Goal: Task Accomplishment & Management: Use online tool/utility

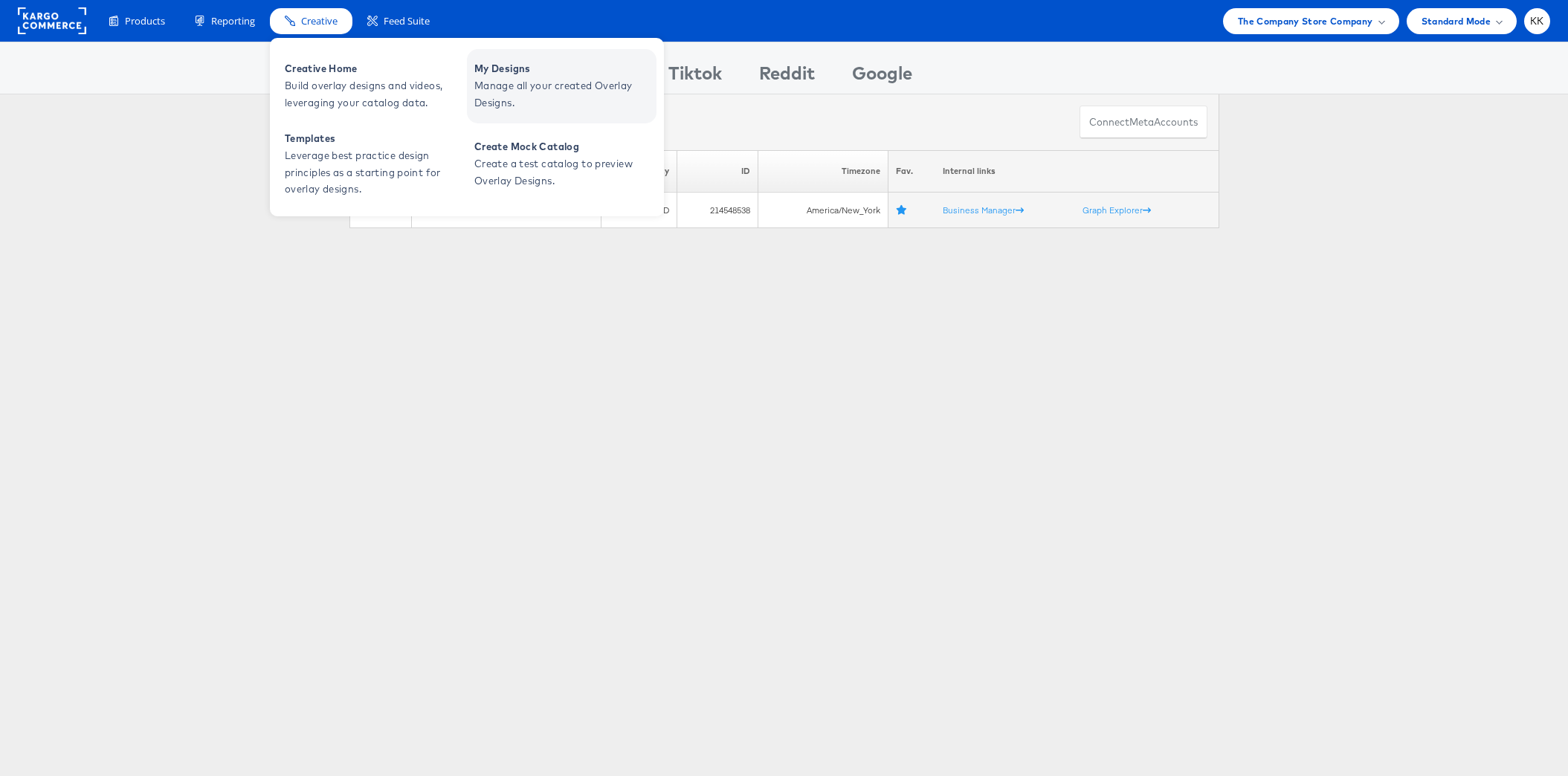
click at [568, 120] on link "My Designs Manage all your created Overlay Designs." at bounding box center [562, 86] width 190 height 74
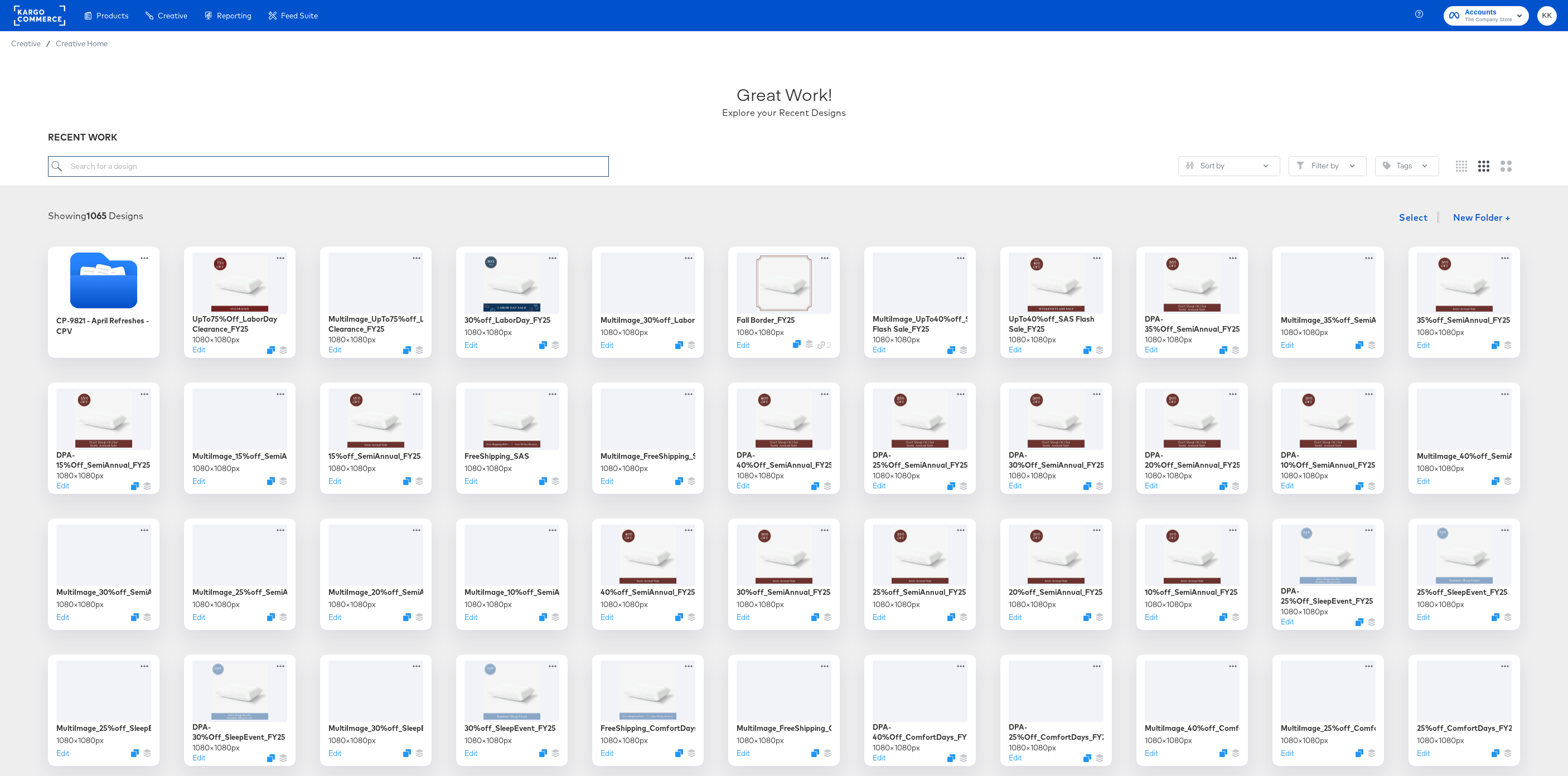
click at [277, 169] on input "search" at bounding box center [328, 166] width 561 height 21
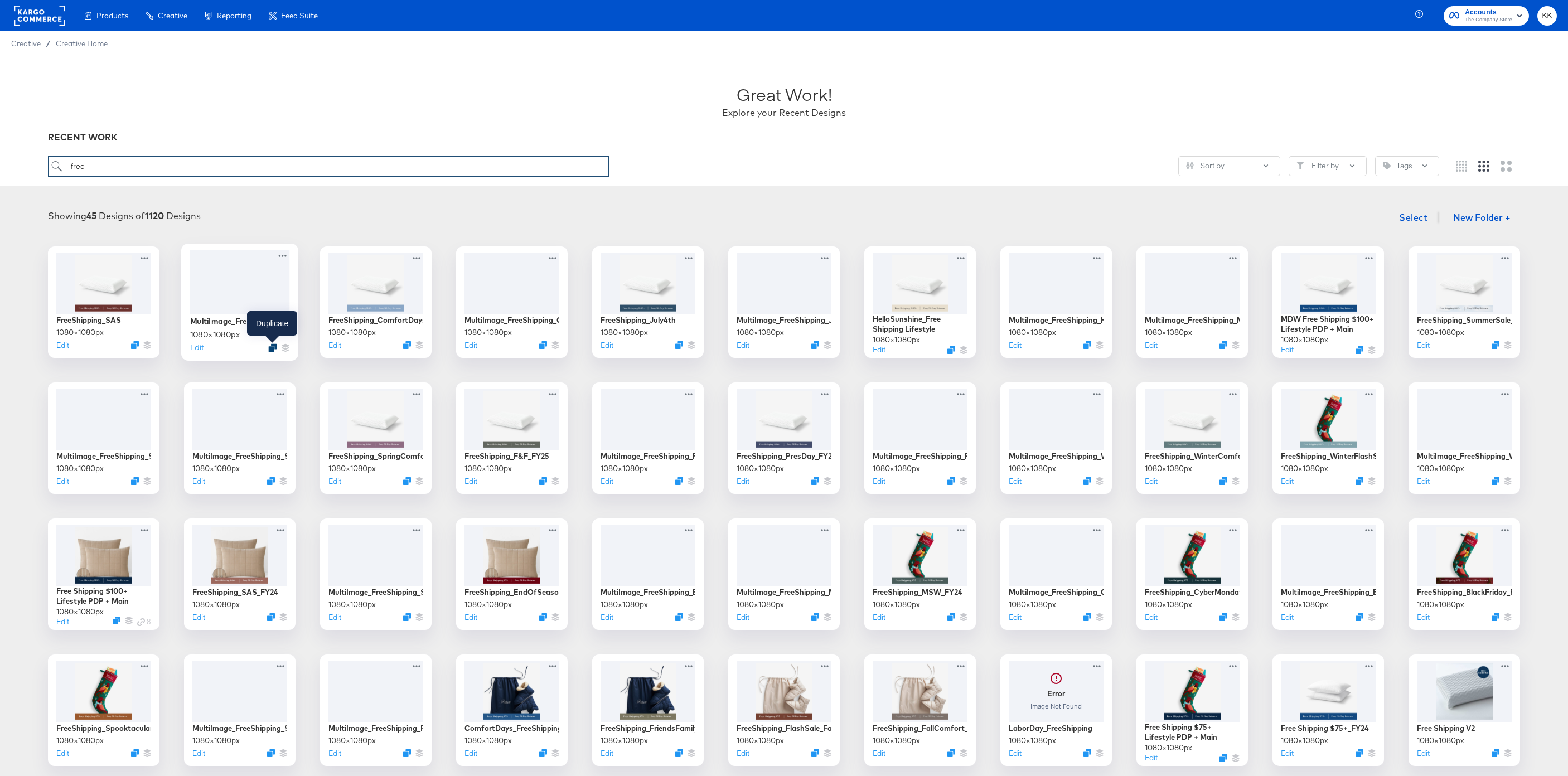
type input "free"
click at [273, 350] on icon "Duplicate" at bounding box center [273, 347] width 8 height 8
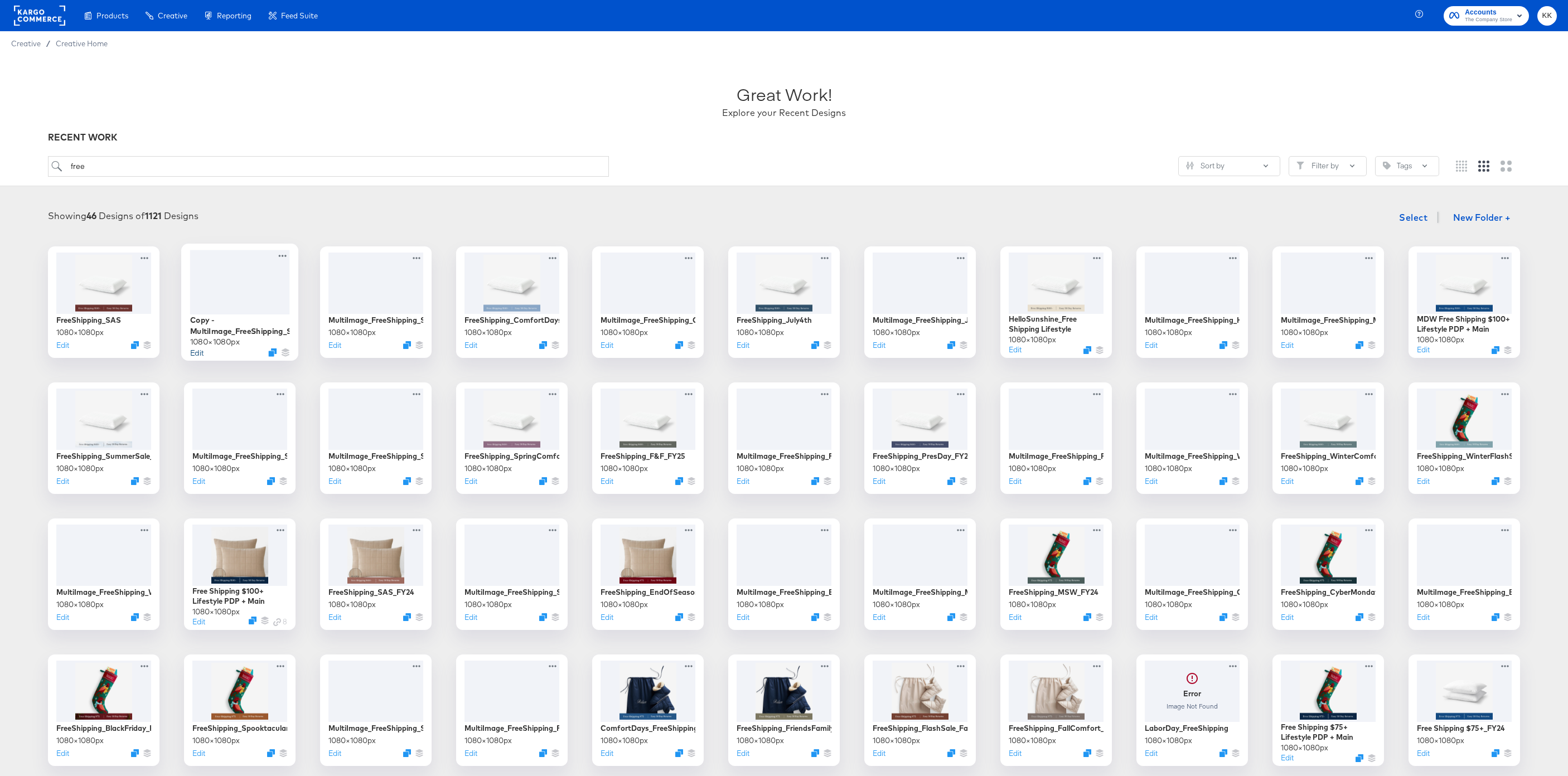
click at [201, 355] on button "Edit" at bounding box center [197, 351] width 14 height 10
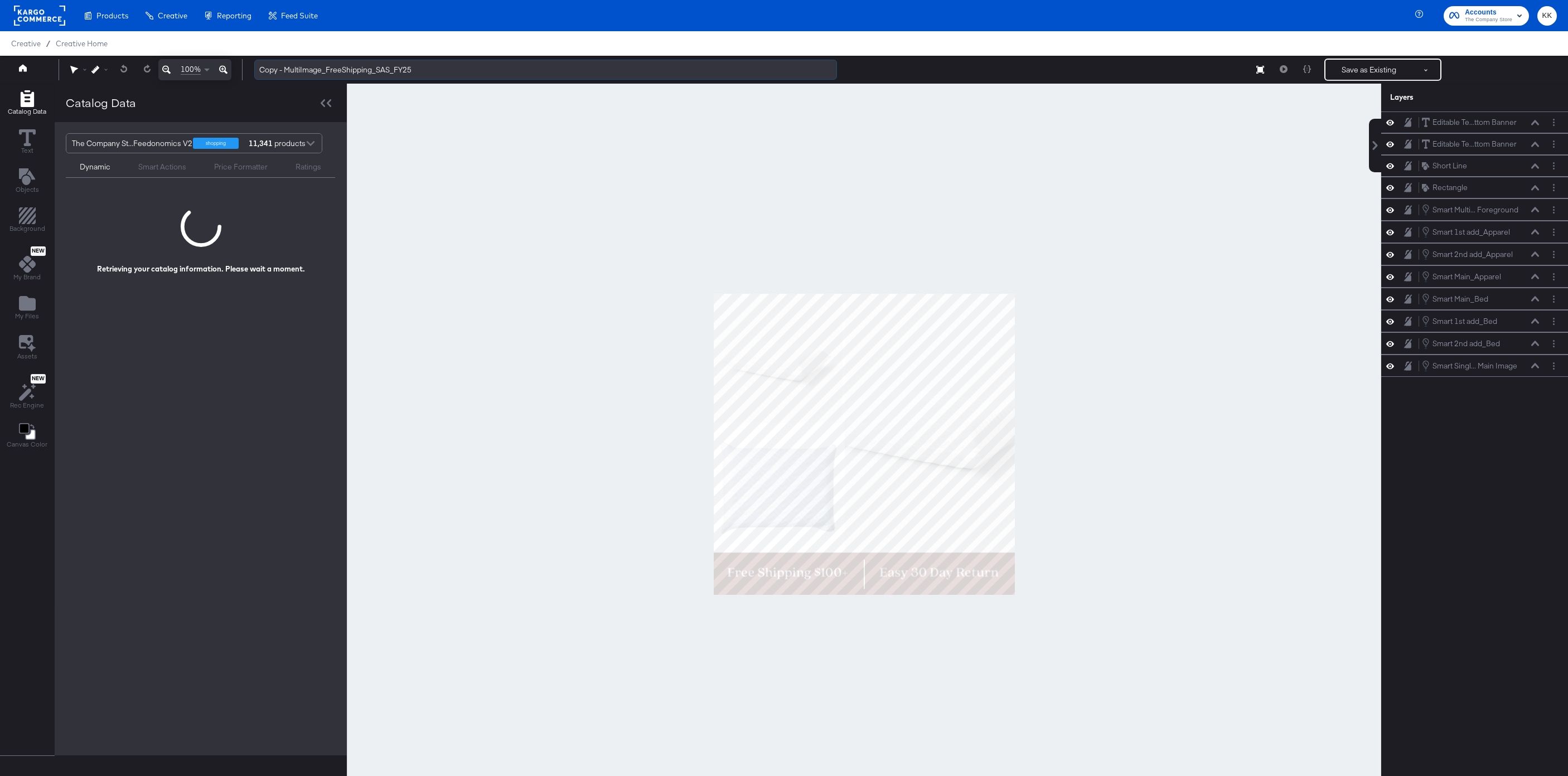
drag, startPoint x: 284, startPoint y: 70, endPoint x: 260, endPoint y: 68, distance: 24.1
click at [260, 68] on input "Copy - MultiImage_FreeShipping_SAS_FY25" at bounding box center [545, 70] width 583 height 21
click at [364, 72] on input "MultiImage_FreeShipping_SAS_FY25" at bounding box center [545, 70] width 583 height 21
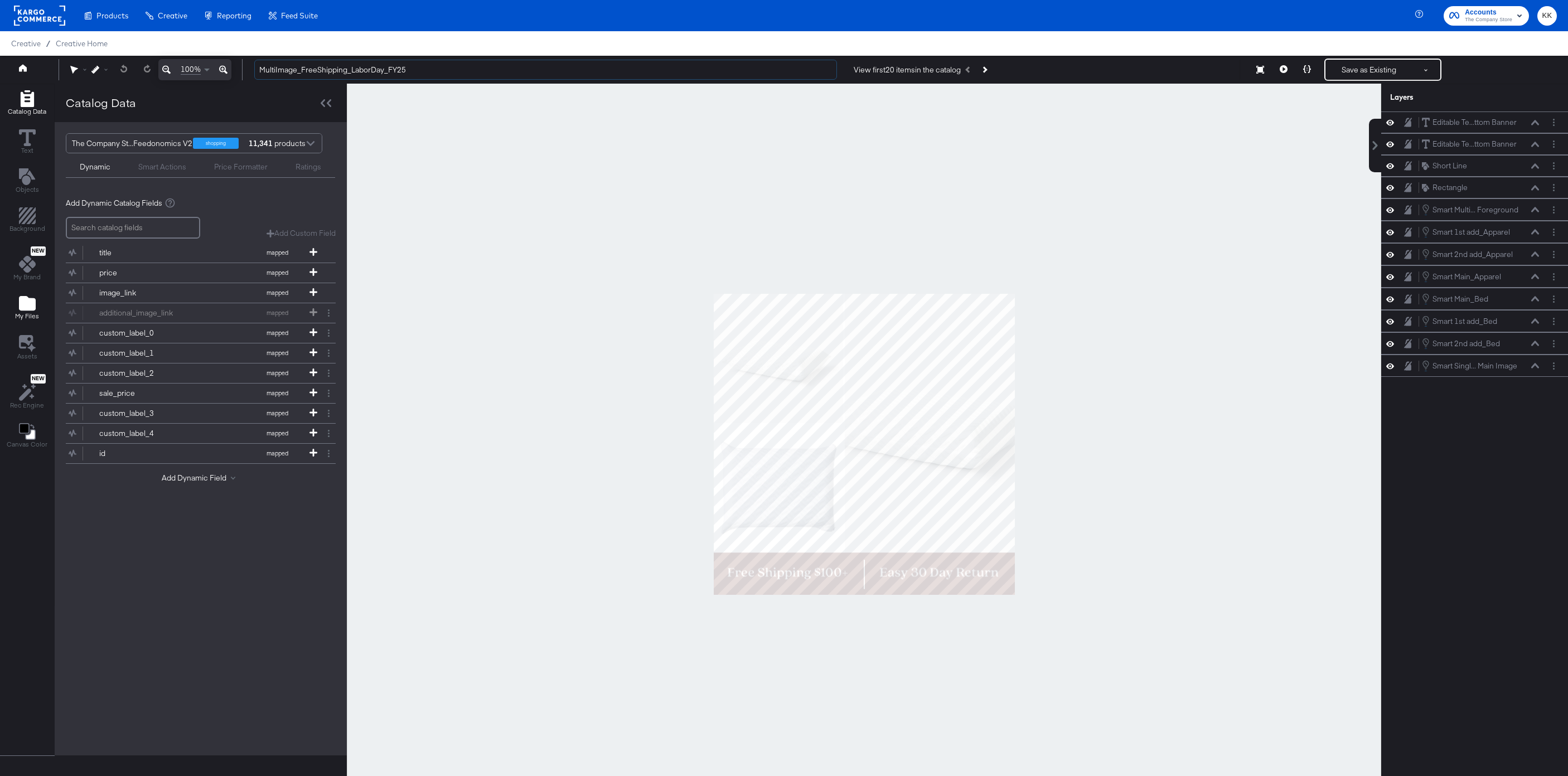
type input "MultiImage_FreeShipping_LaborDay_FY25"
click at [25, 301] on icon "Add Files" at bounding box center [27, 303] width 16 height 14
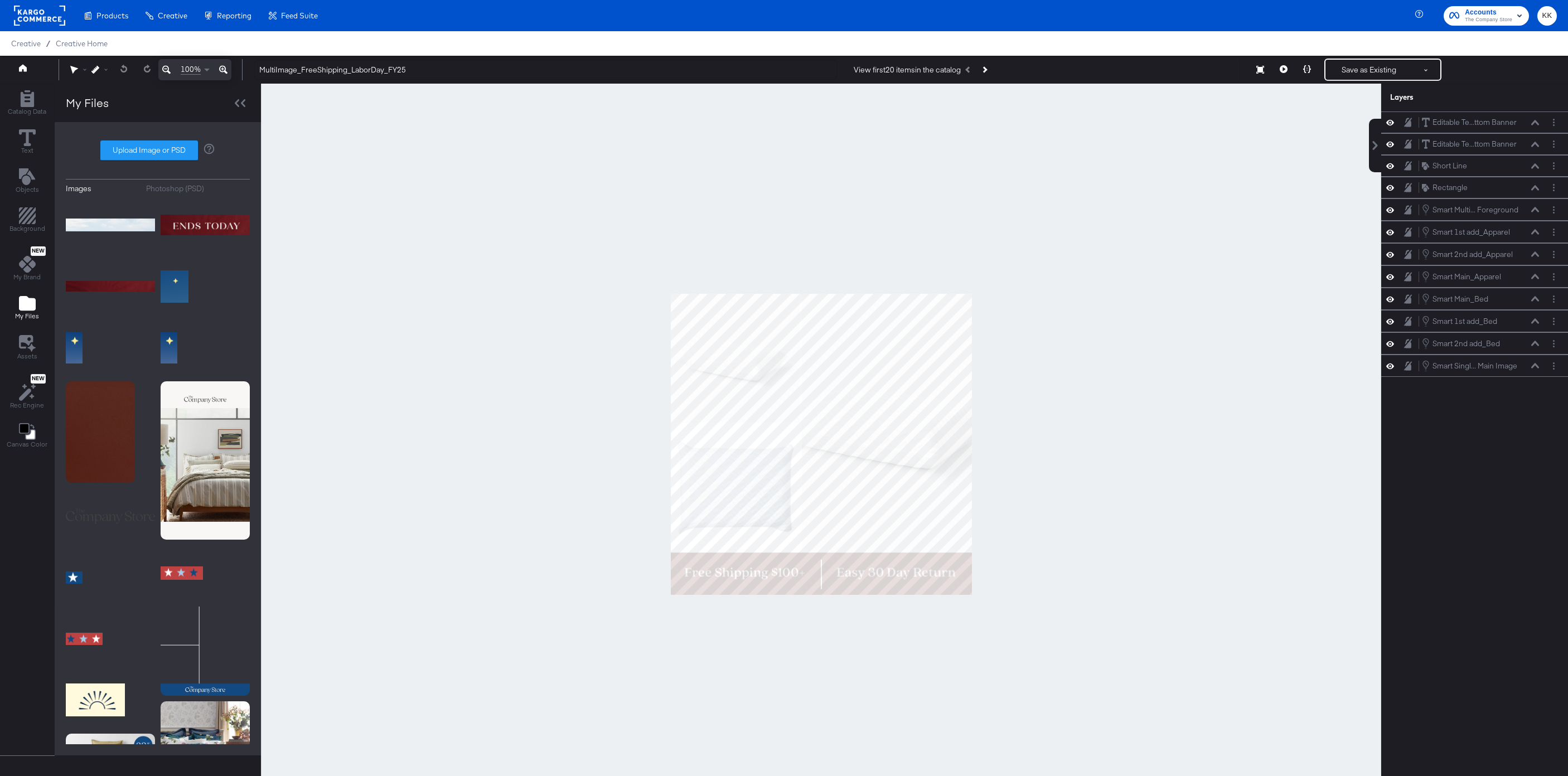
click at [188, 189] on div "Photoshop (PSD)" at bounding box center [175, 188] width 58 height 10
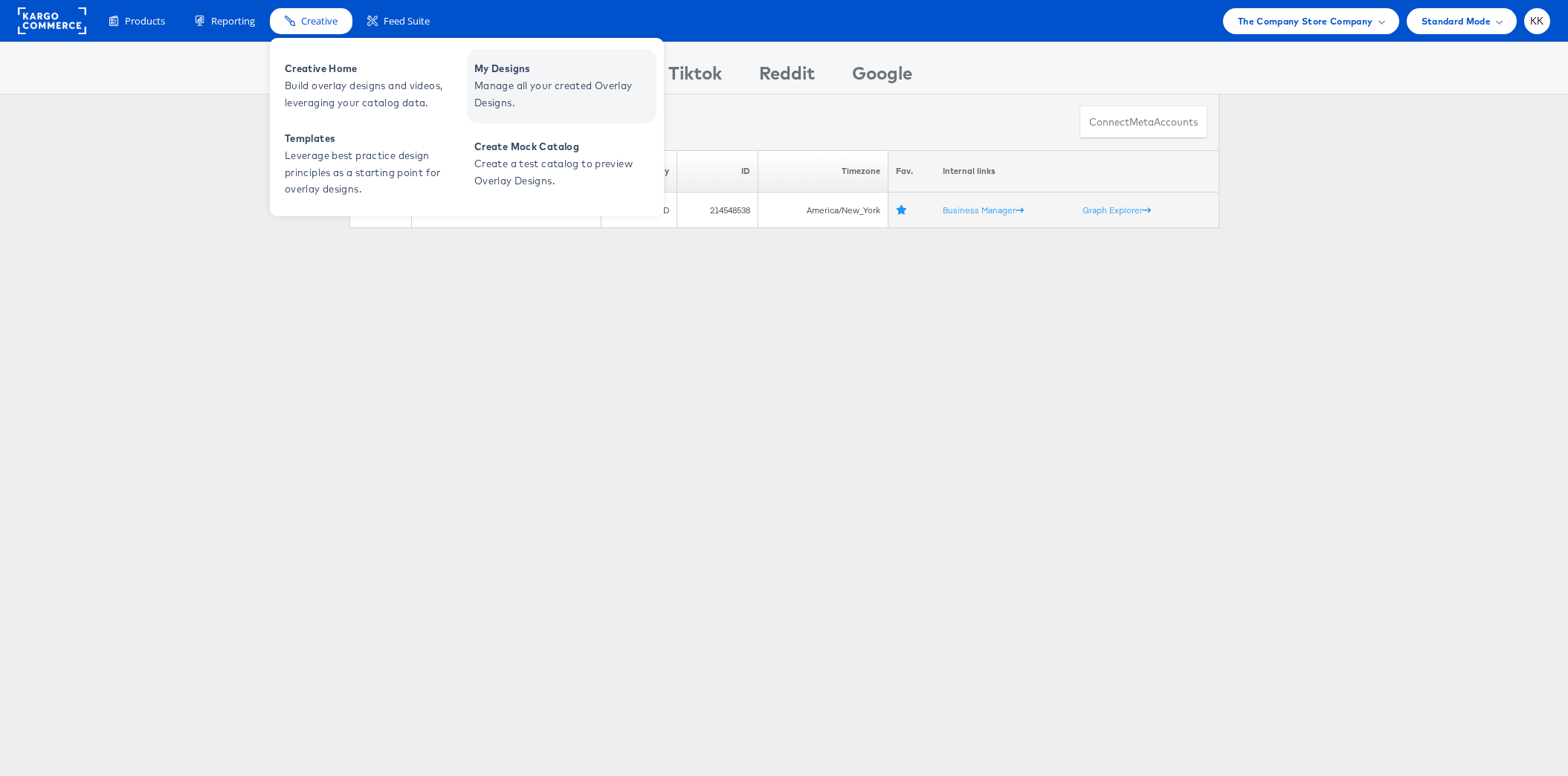
click at [501, 89] on span "Manage all your created Overlay Designs." at bounding box center [563, 94] width 178 height 34
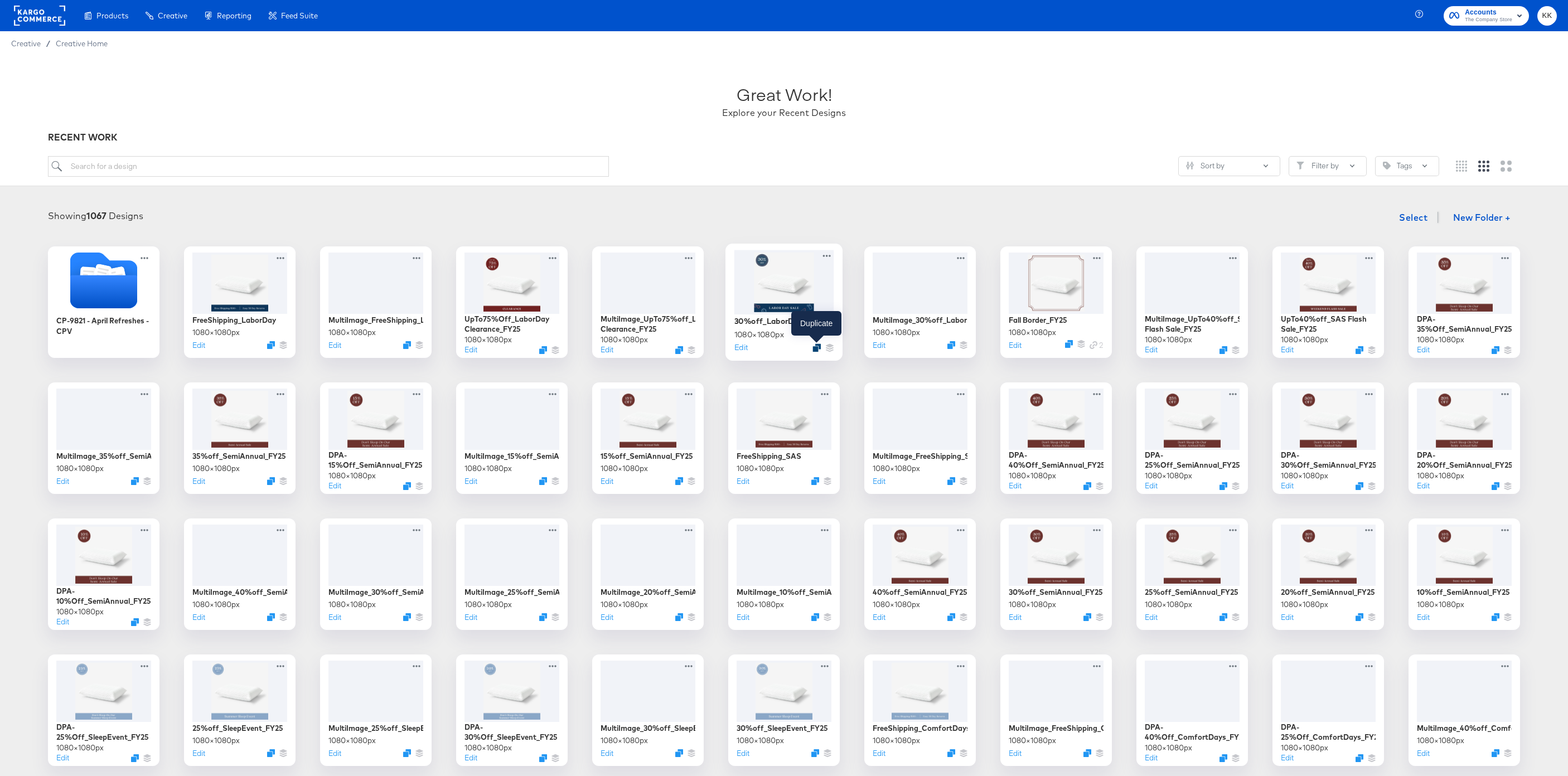
click at [815, 349] on icon "Duplicate" at bounding box center [817, 347] width 8 height 8
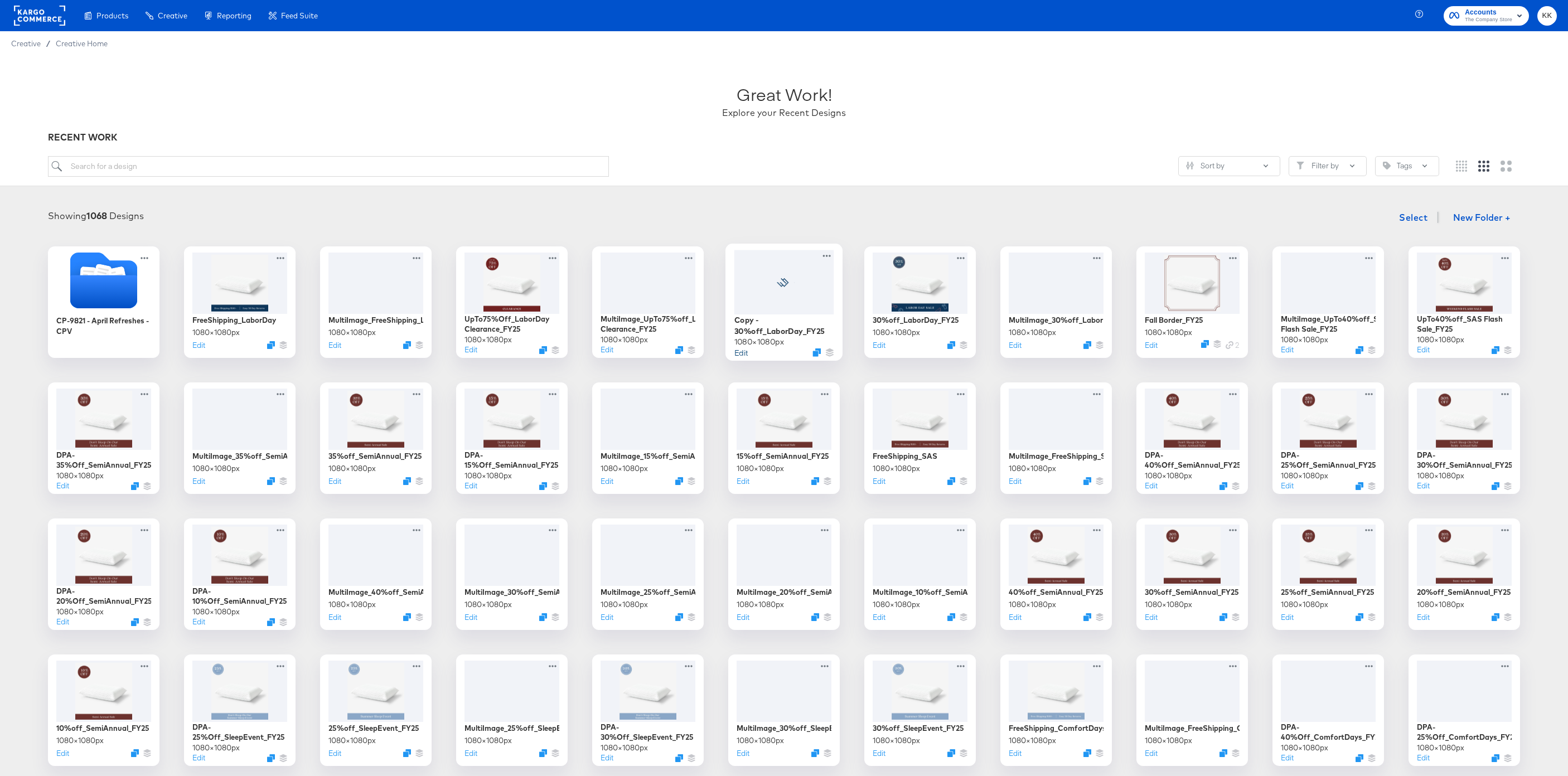
click at [742, 354] on button "Edit" at bounding box center [741, 351] width 14 height 10
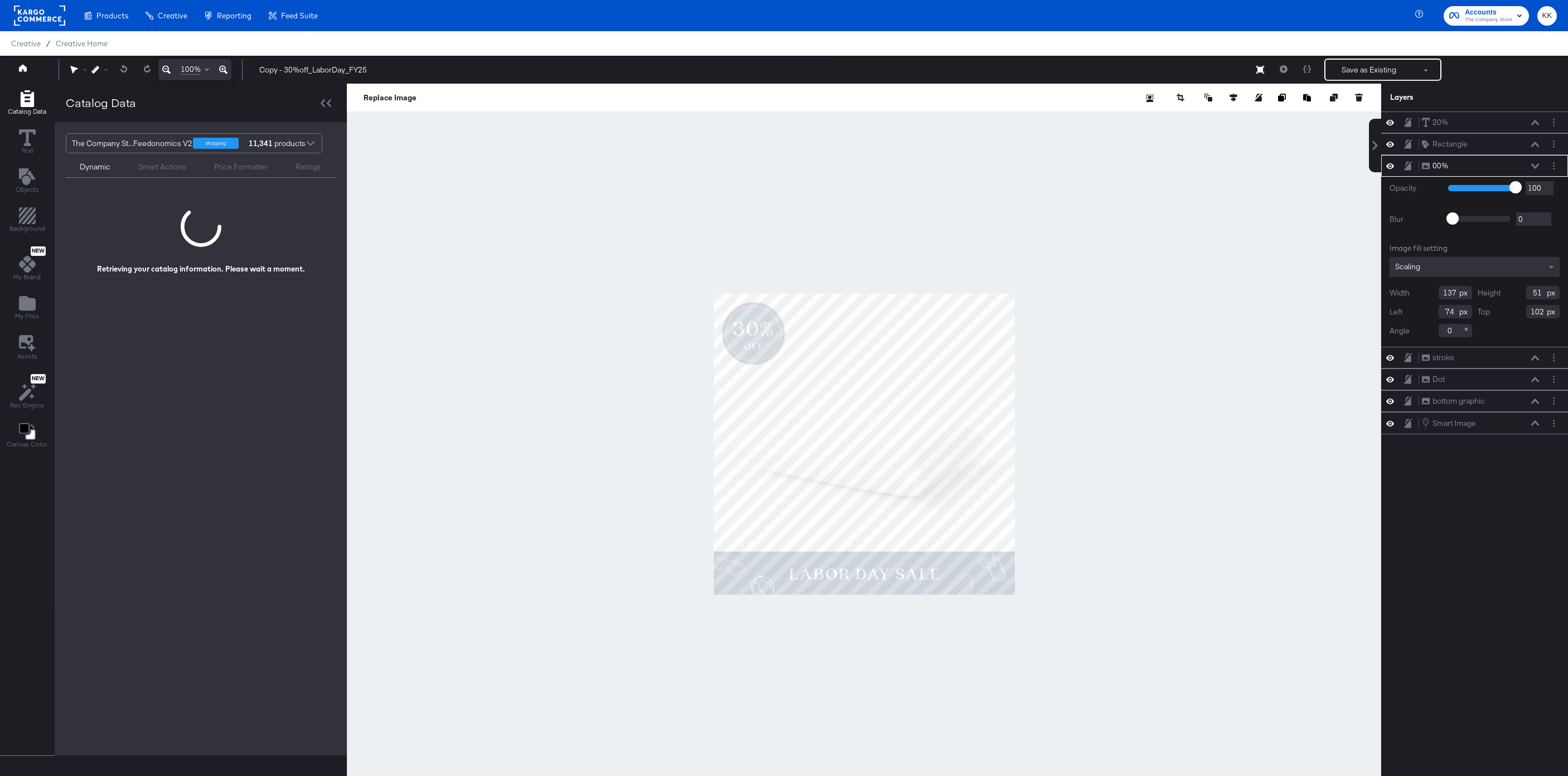
click at [584, 428] on div at bounding box center [864, 444] width 1034 height 721
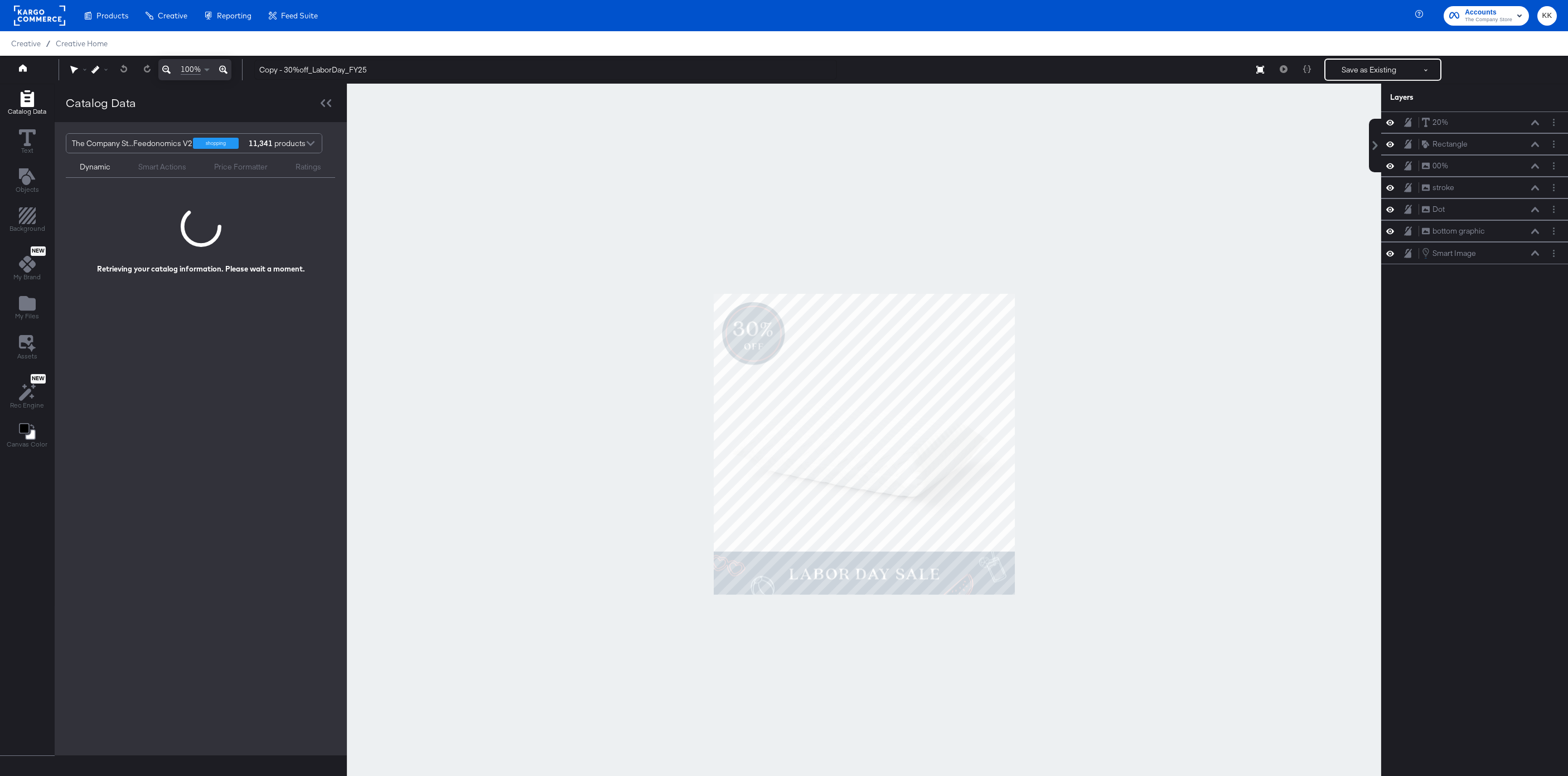
click at [221, 70] on icon at bounding box center [223, 70] width 8 height 14
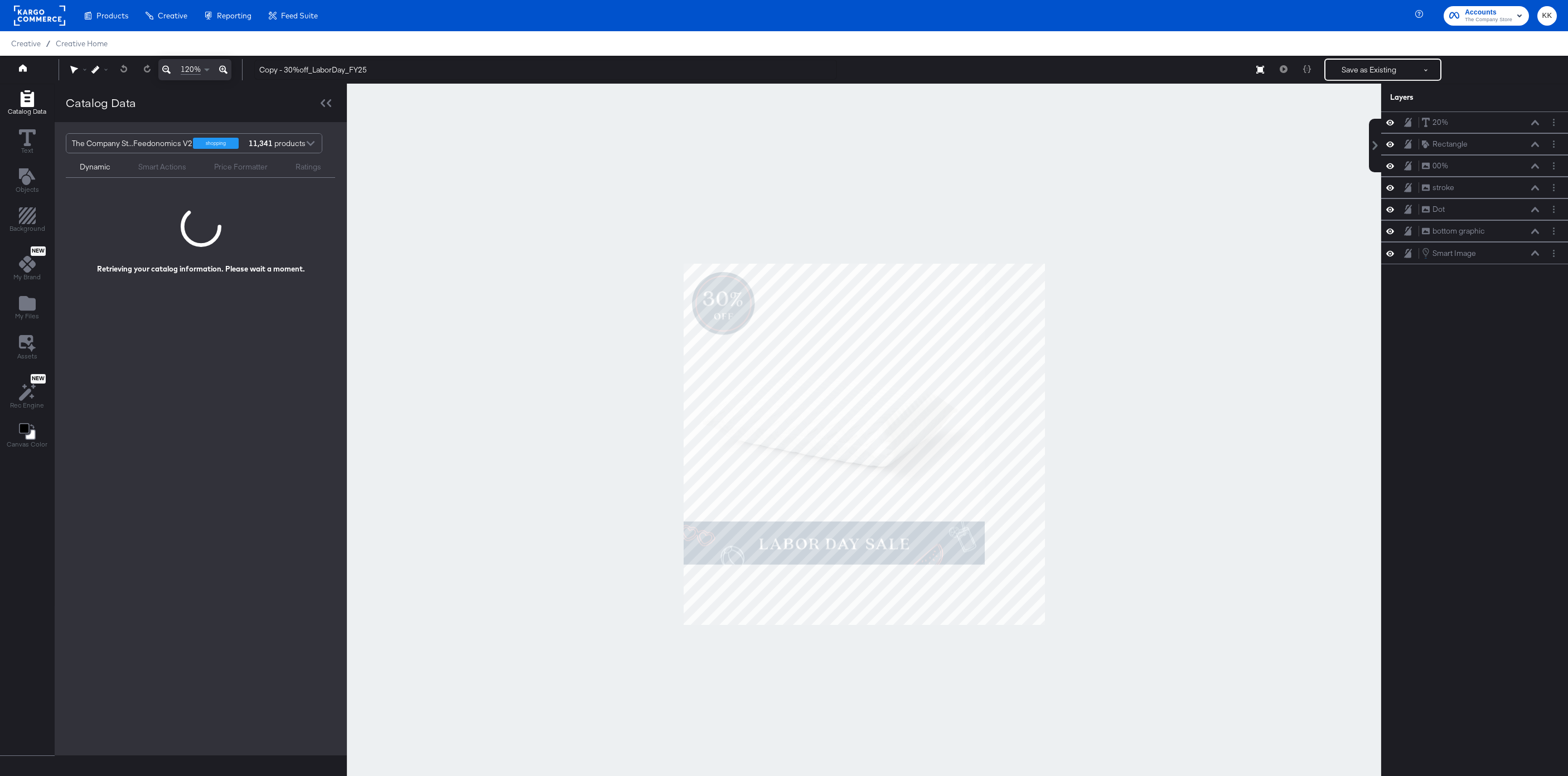
click at [221, 70] on icon at bounding box center [223, 70] width 8 height 14
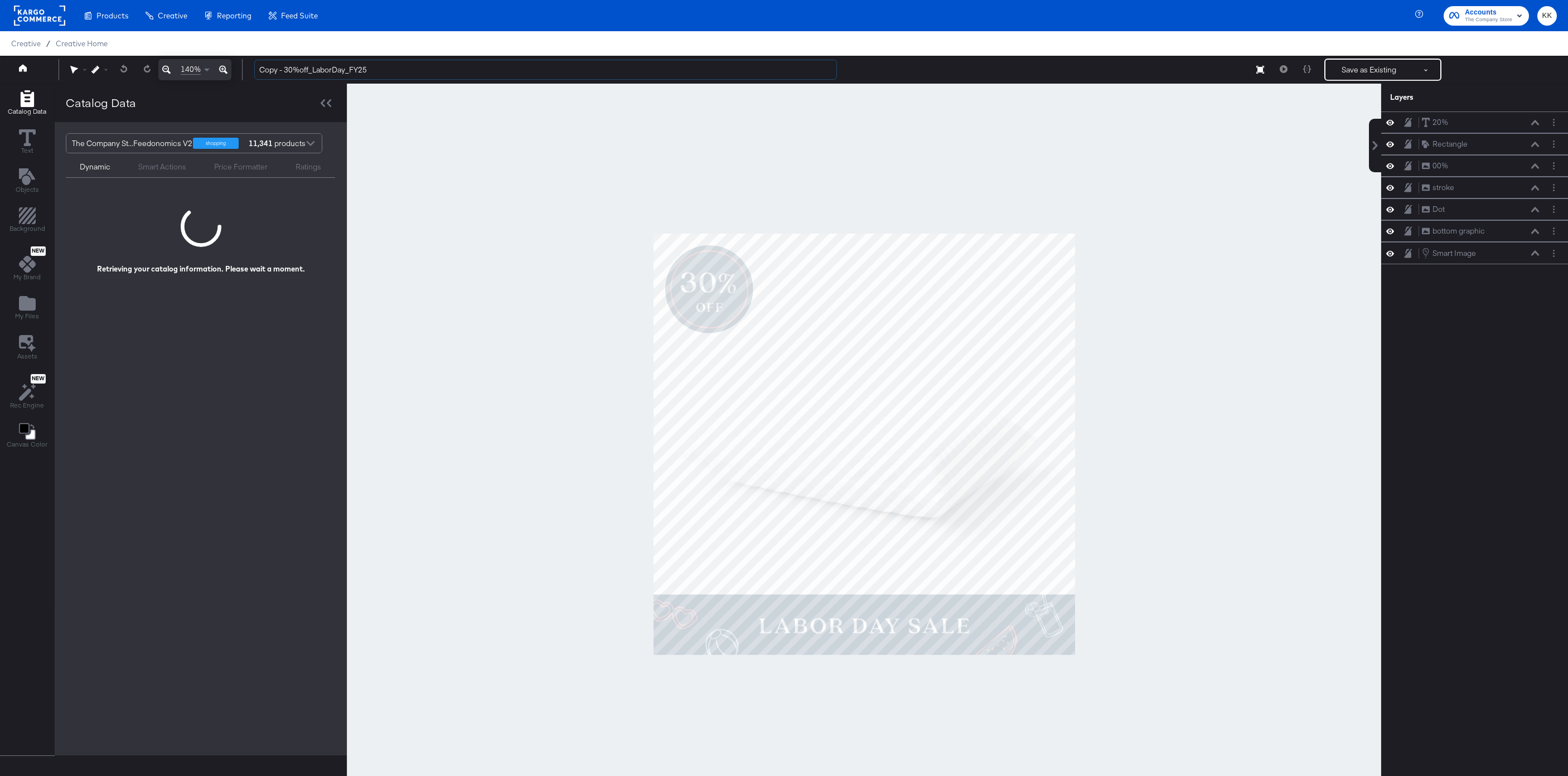
drag, startPoint x: 286, startPoint y: 73, endPoint x: 232, endPoint y: 73, distance: 54.0
click at [232, 73] on div "140% Copy - 30%off_LaborDay_FY25 Save as Existing See more options" at bounding box center [784, 69] width 1568 height 28
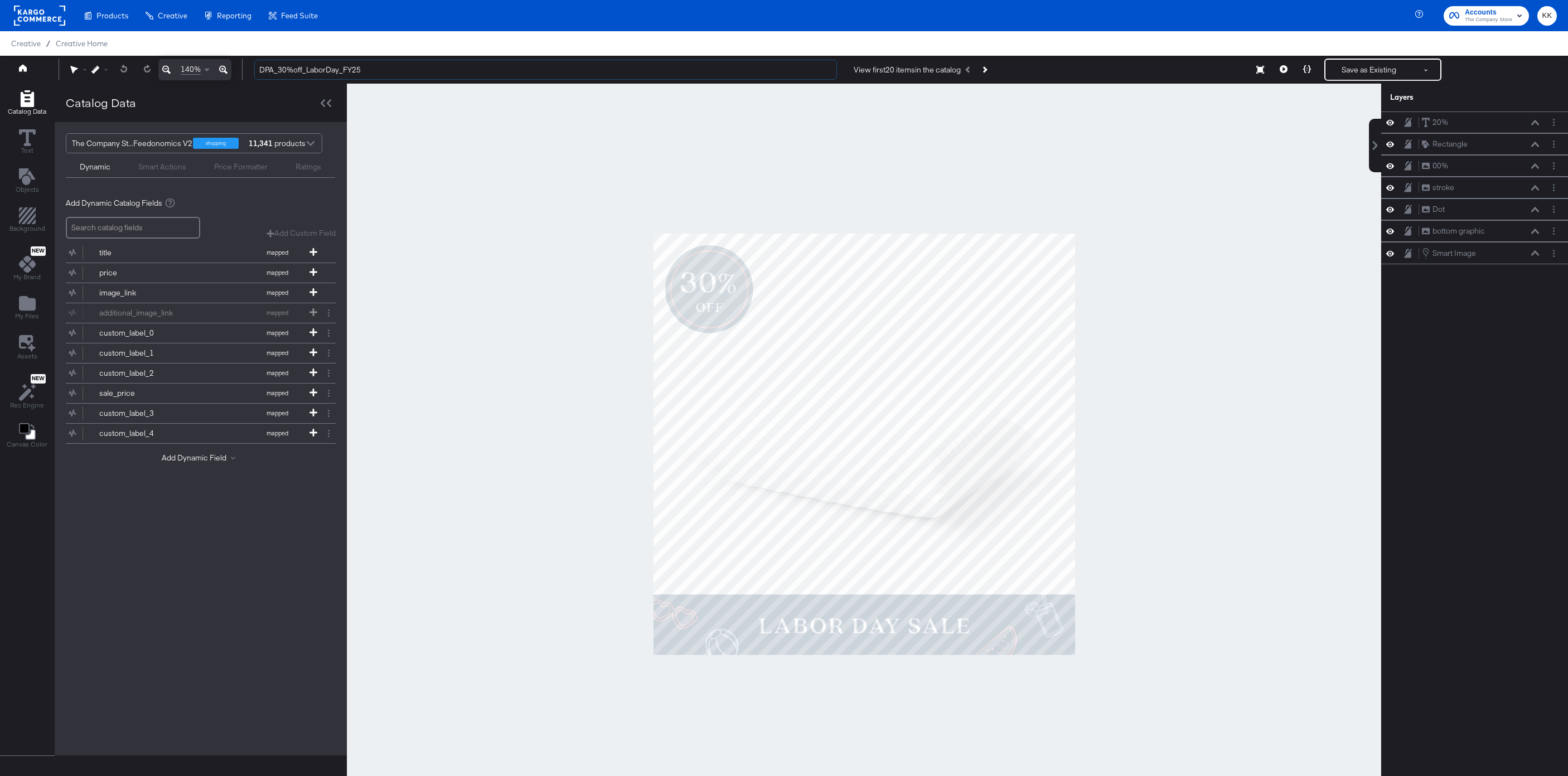
type input "DPA_30%off_LaborDay_FY25"
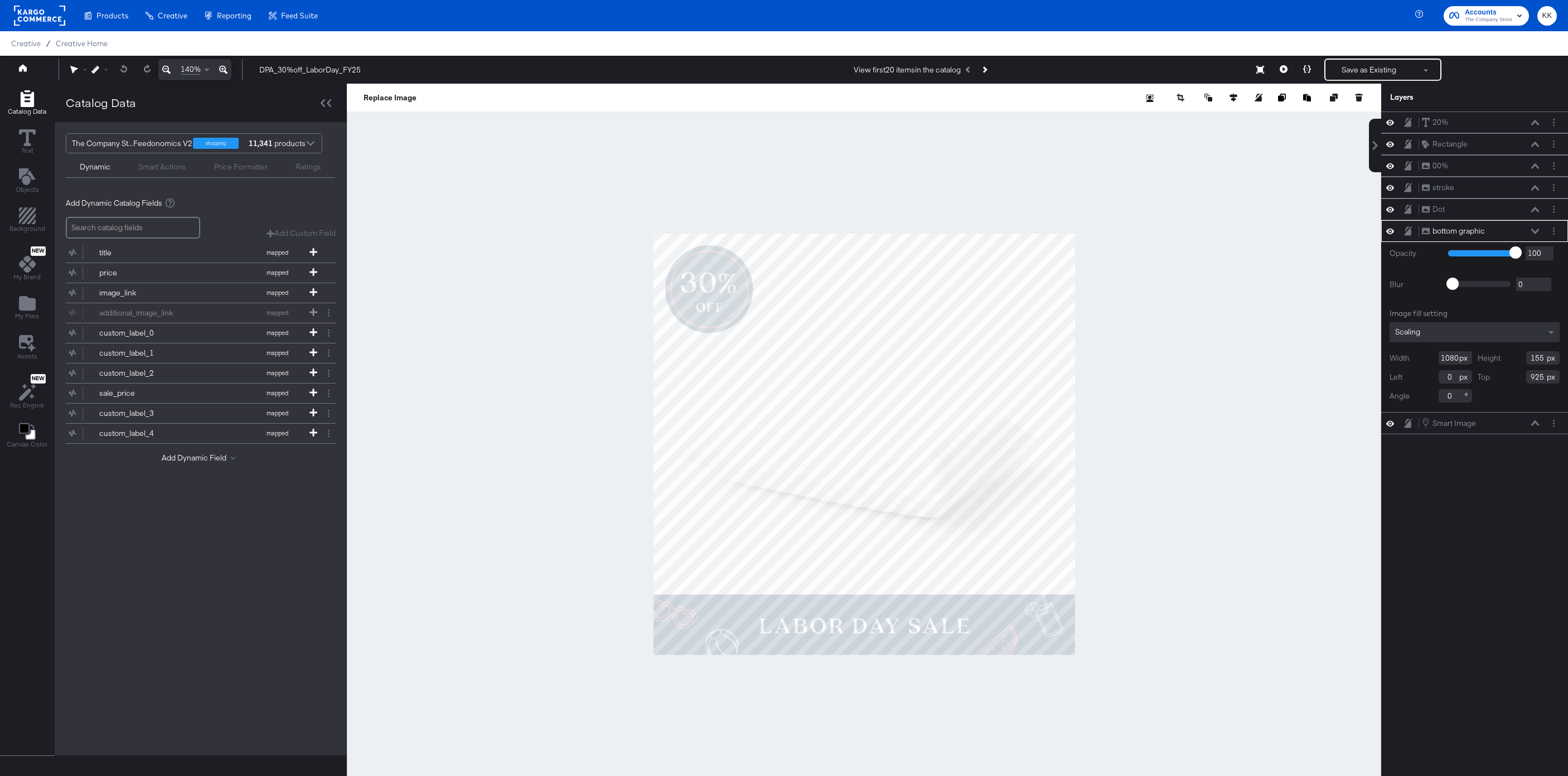
click at [523, 544] on div at bounding box center [864, 444] width 1034 height 721
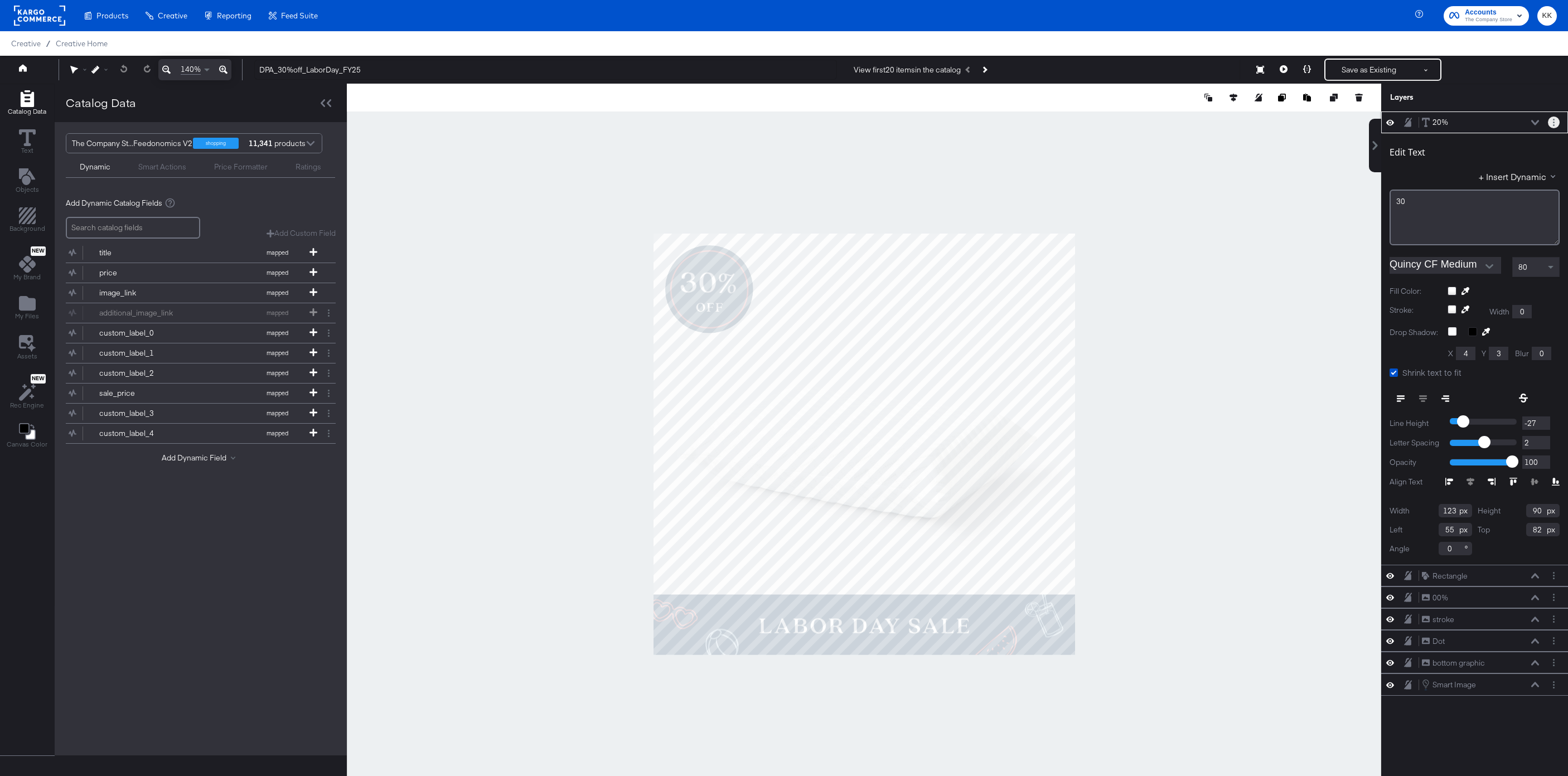
click at [1552, 121] on button "Layer Options" at bounding box center [1554, 122] width 12 height 12
click at [1480, 171] on button "Duplicate" at bounding box center [1471, 174] width 34 height 12
type input "89"
type input "757"
click at [1423, 205] on div "30﻿" at bounding box center [1474, 201] width 155 height 10
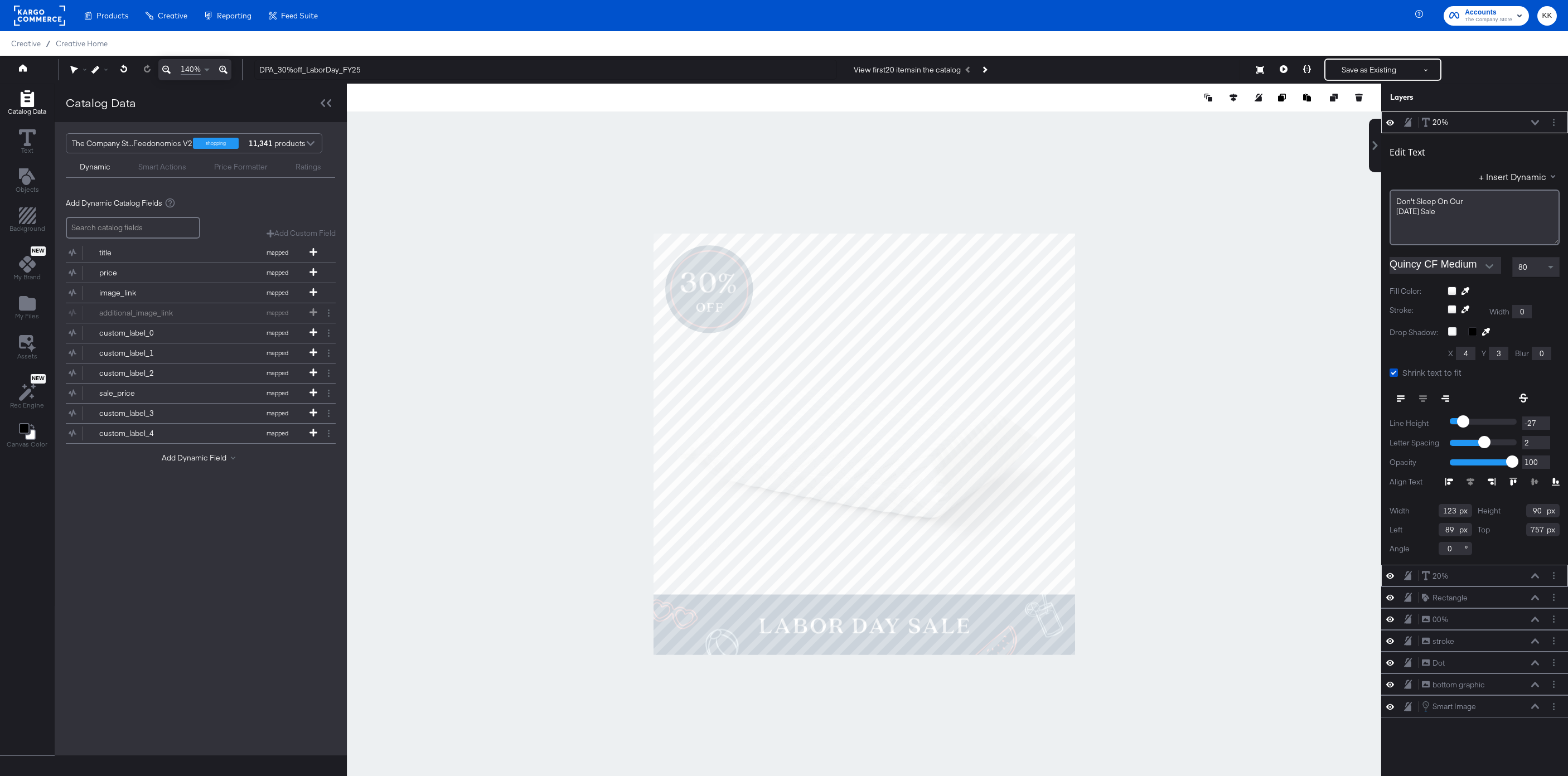
type input "448"
type input "323"
type input "88"
type input "230"
type input "168"
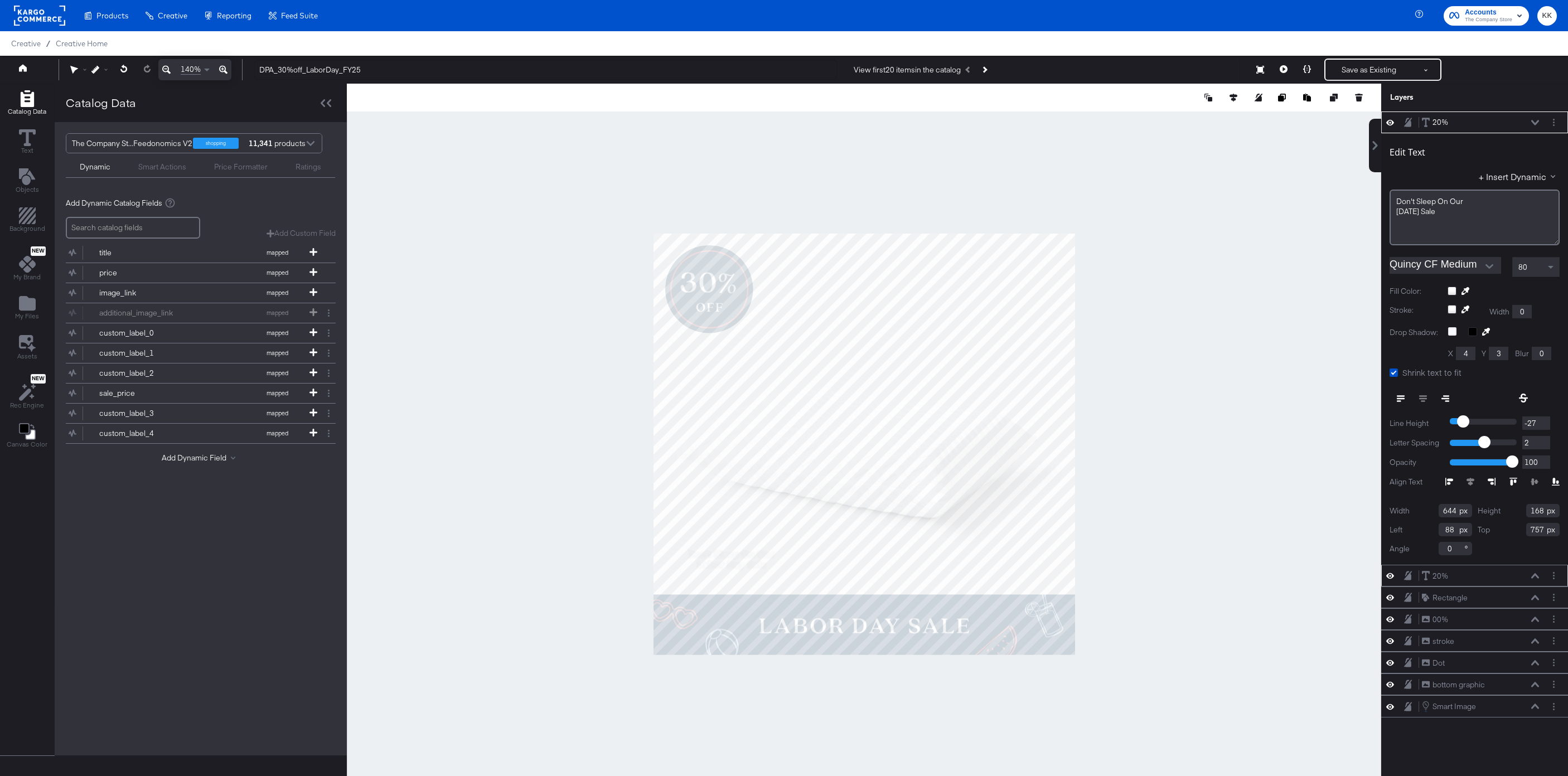
type input "713"
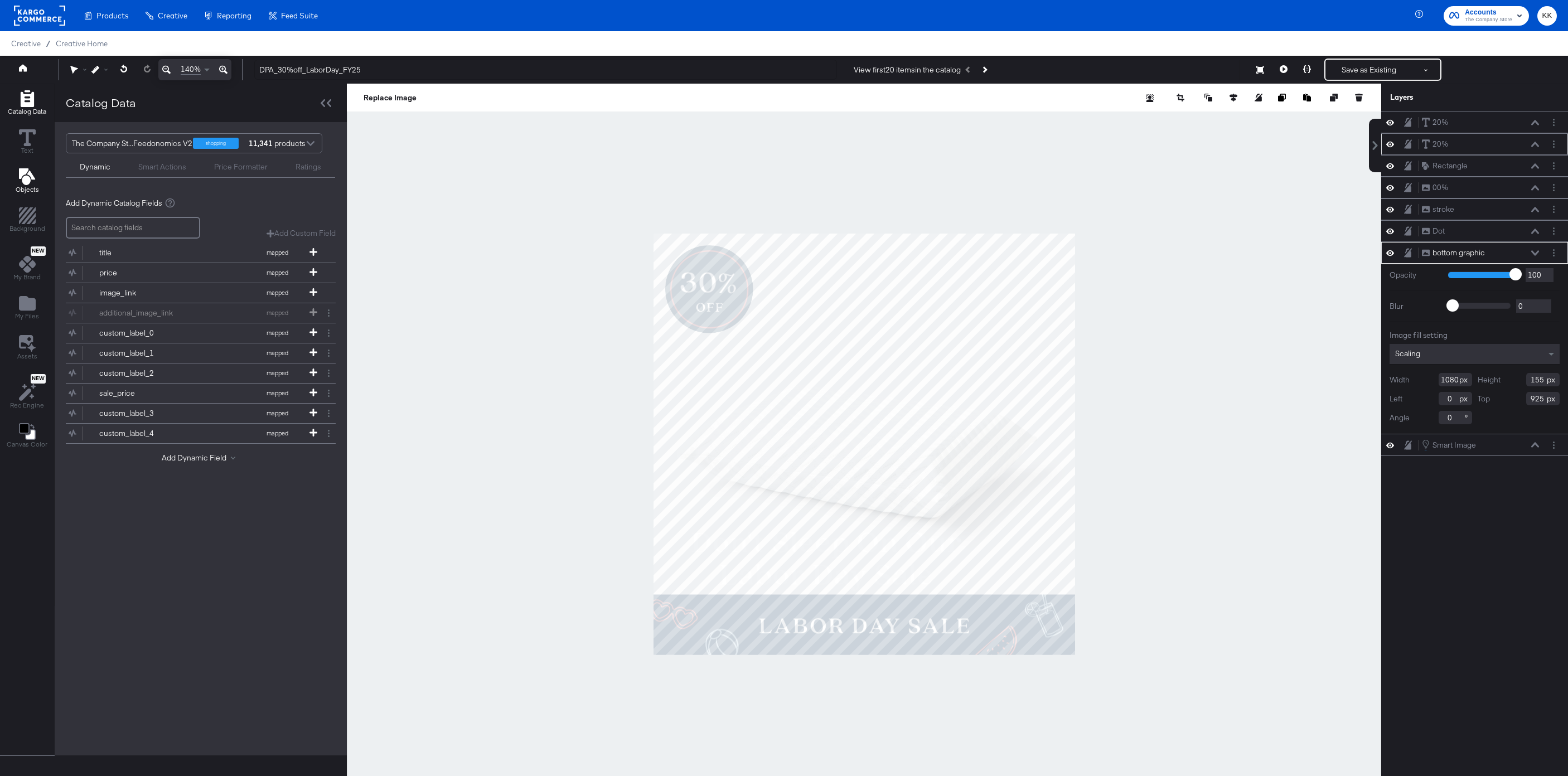
click at [19, 183] on icon "Add Text" at bounding box center [27, 177] width 16 height 16
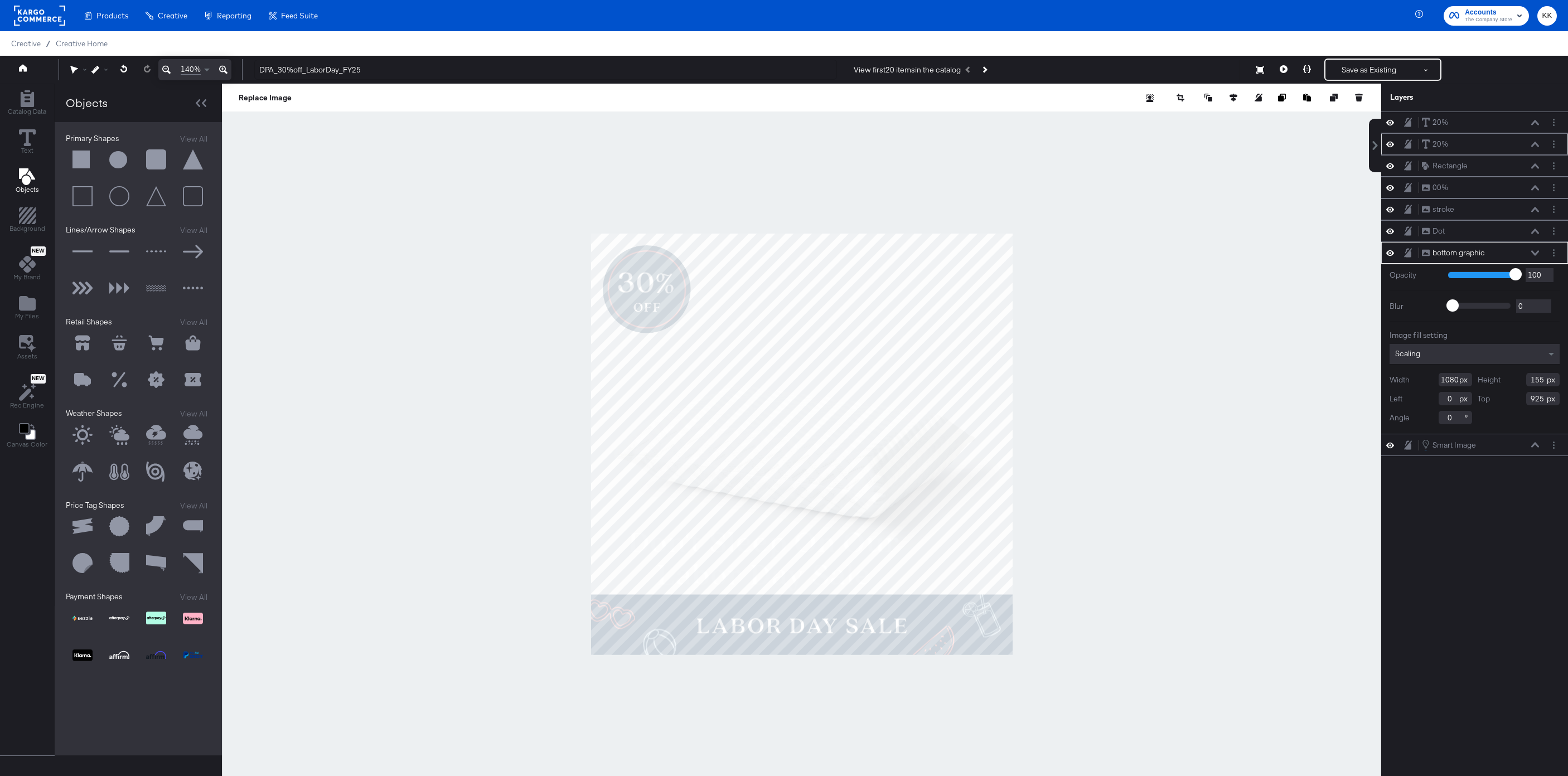
click at [78, 164] on button at bounding box center [82, 160] width 34 height 34
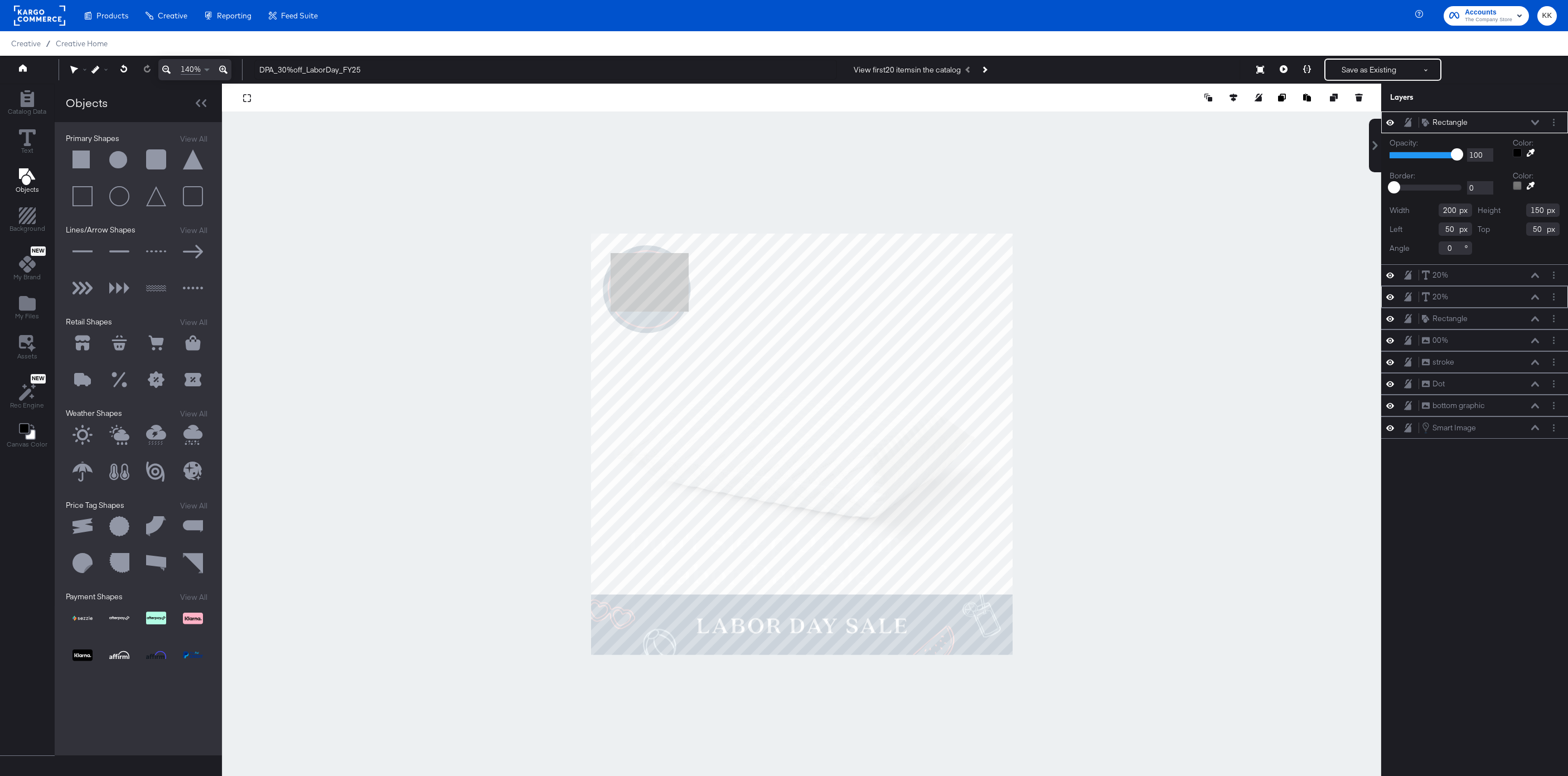
type input "246"
type input "925"
type input "255"
type input "951"
type input "109"
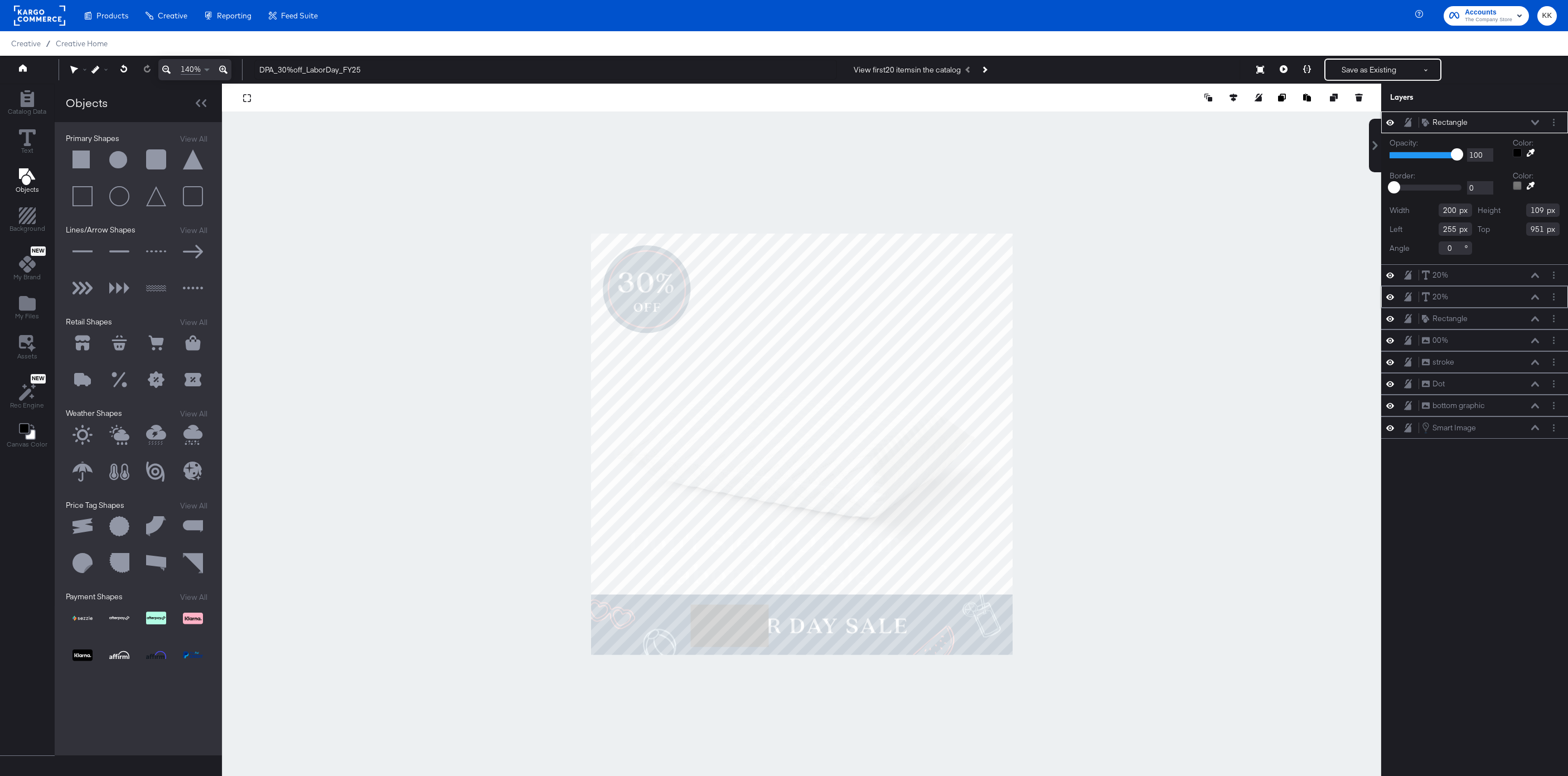
click at [1536, 150] on button at bounding box center [1531, 153] width 18 height 9
click at [941, 616] on div at bounding box center [801, 444] width 1158 height 721
click at [1534, 188] on icon at bounding box center [1531, 186] width 8 height 8
click at [949, 612] on div at bounding box center [801, 444] width 1158 height 721
type input "570"
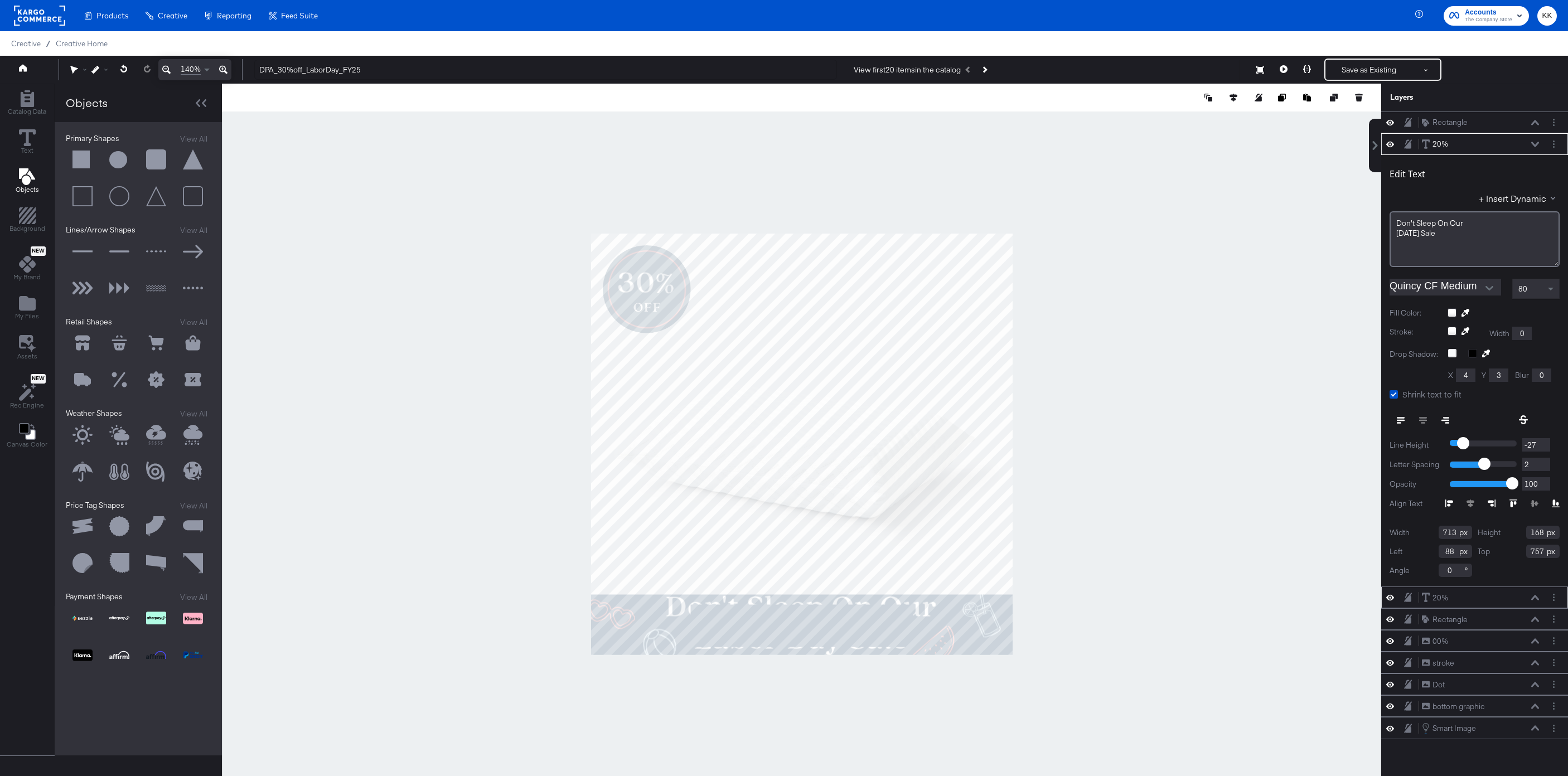
type input "184"
type input "921"
click at [1534, 142] on icon at bounding box center [1534, 145] width 8 height 5
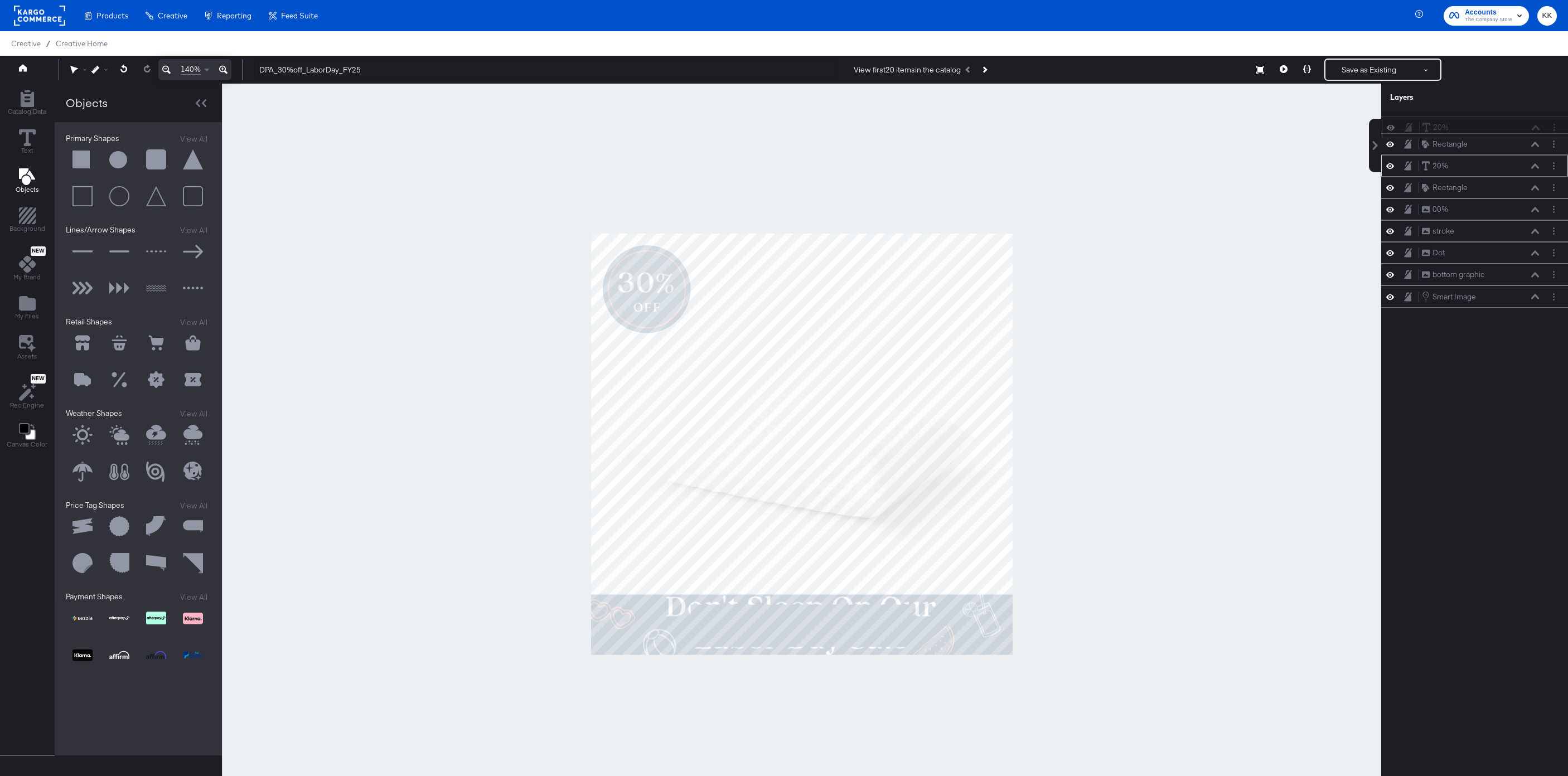
drag, startPoint x: 1496, startPoint y: 142, endPoint x: 1497, endPoint y: 123, distance: 19.0
click at [1497, 123] on div "20% 20%" at bounding box center [1481, 127] width 119 height 12
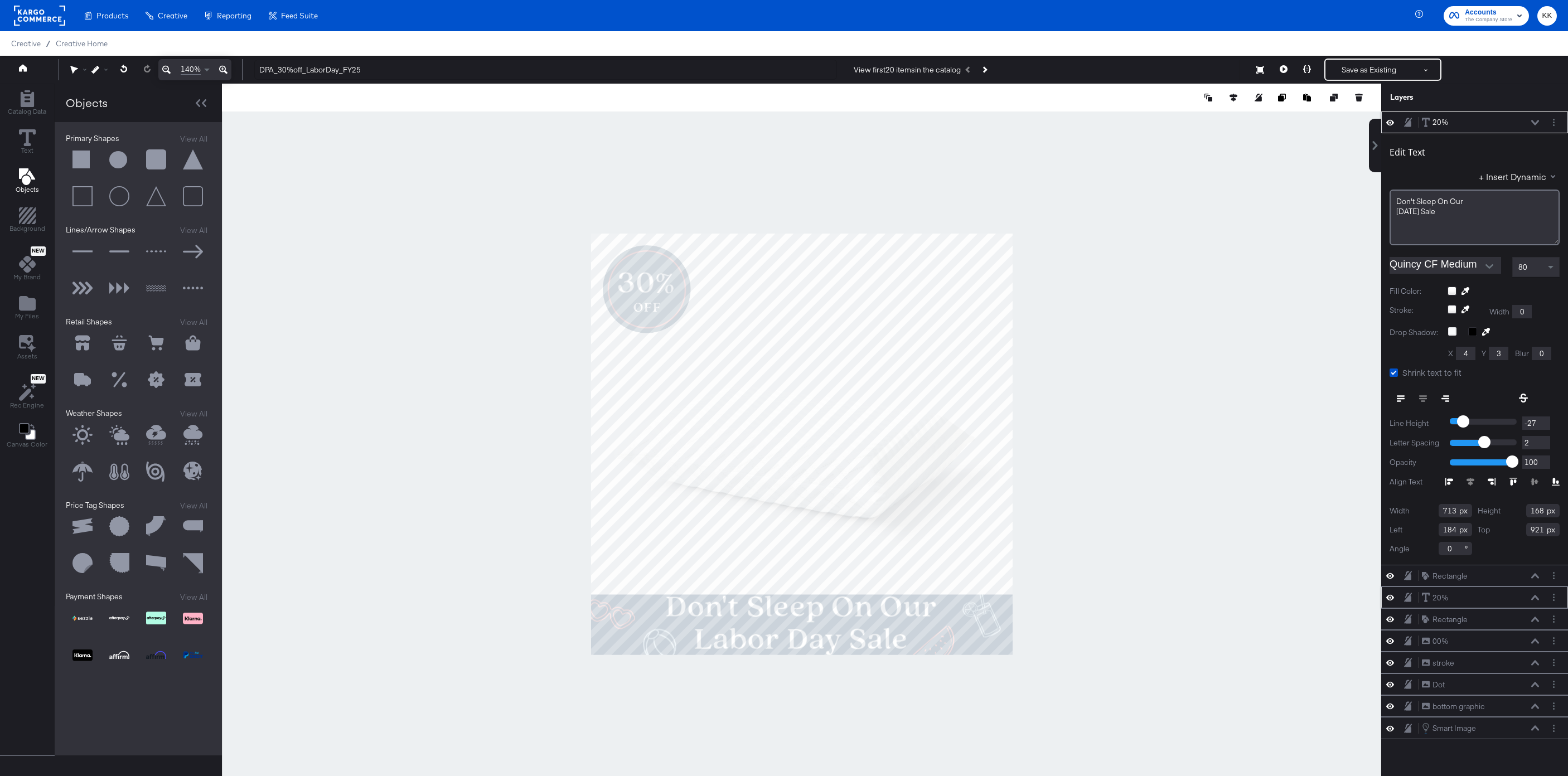
click at [1531, 263] on div "80" at bounding box center [1536, 267] width 47 height 19
drag, startPoint x: 1530, startPoint y: 268, endPoint x: 1469, endPoint y: 268, distance: 61.0
click at [1470, 268] on div "Quincy CF Medium 80 1 2 3 4 5 6 7 8 9 10 11 12 13 14 15 16 17 18 19 20 21 22 23…" at bounding box center [1475, 266] width 170 height 20
type input "65"
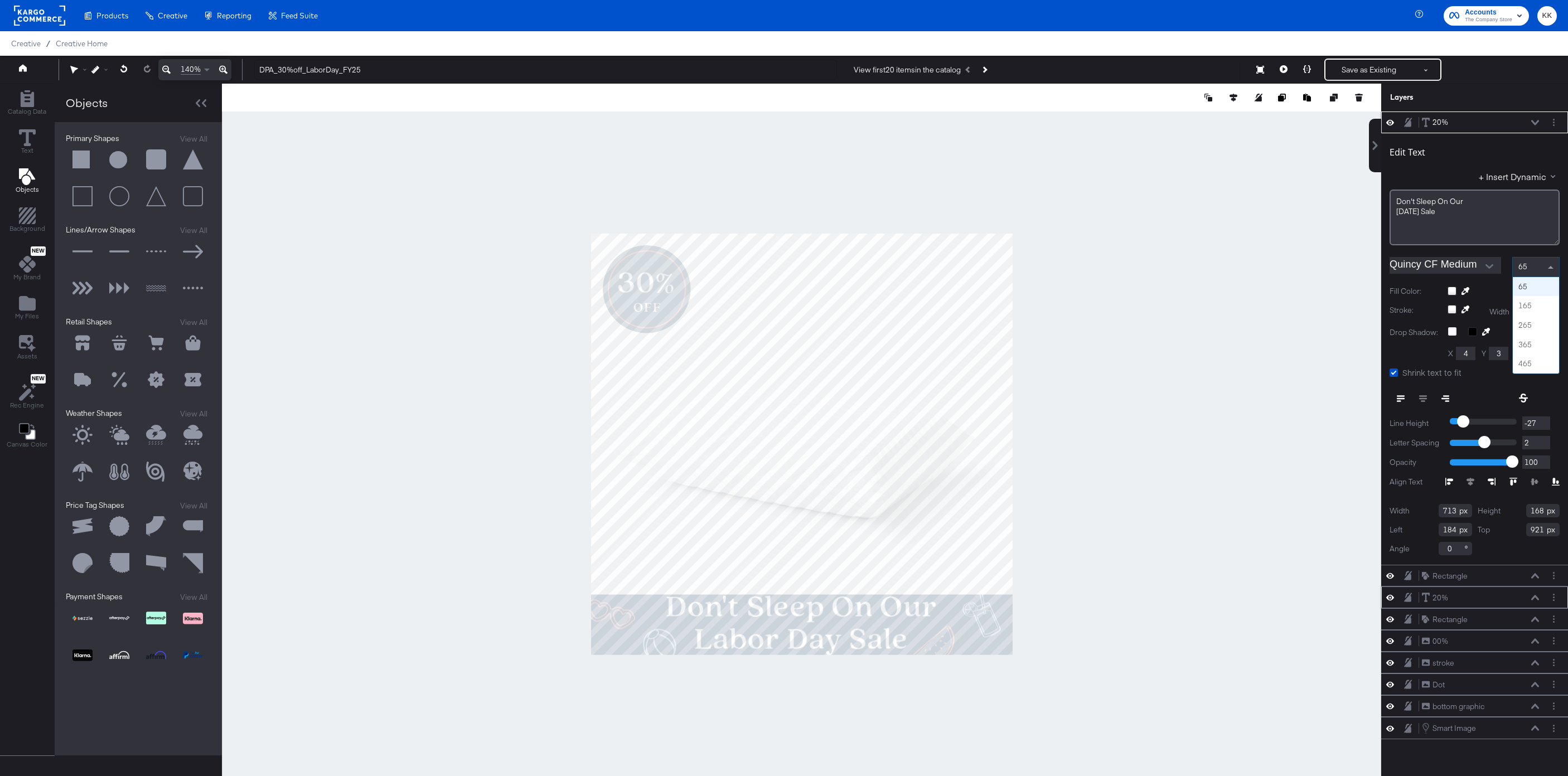
scroll to position [0, 0]
click at [1177, 475] on div at bounding box center [801, 444] width 1159 height 721
click at [1467, 269] on input "Quincy CF Medium" at bounding box center [1437, 265] width 95 height 16
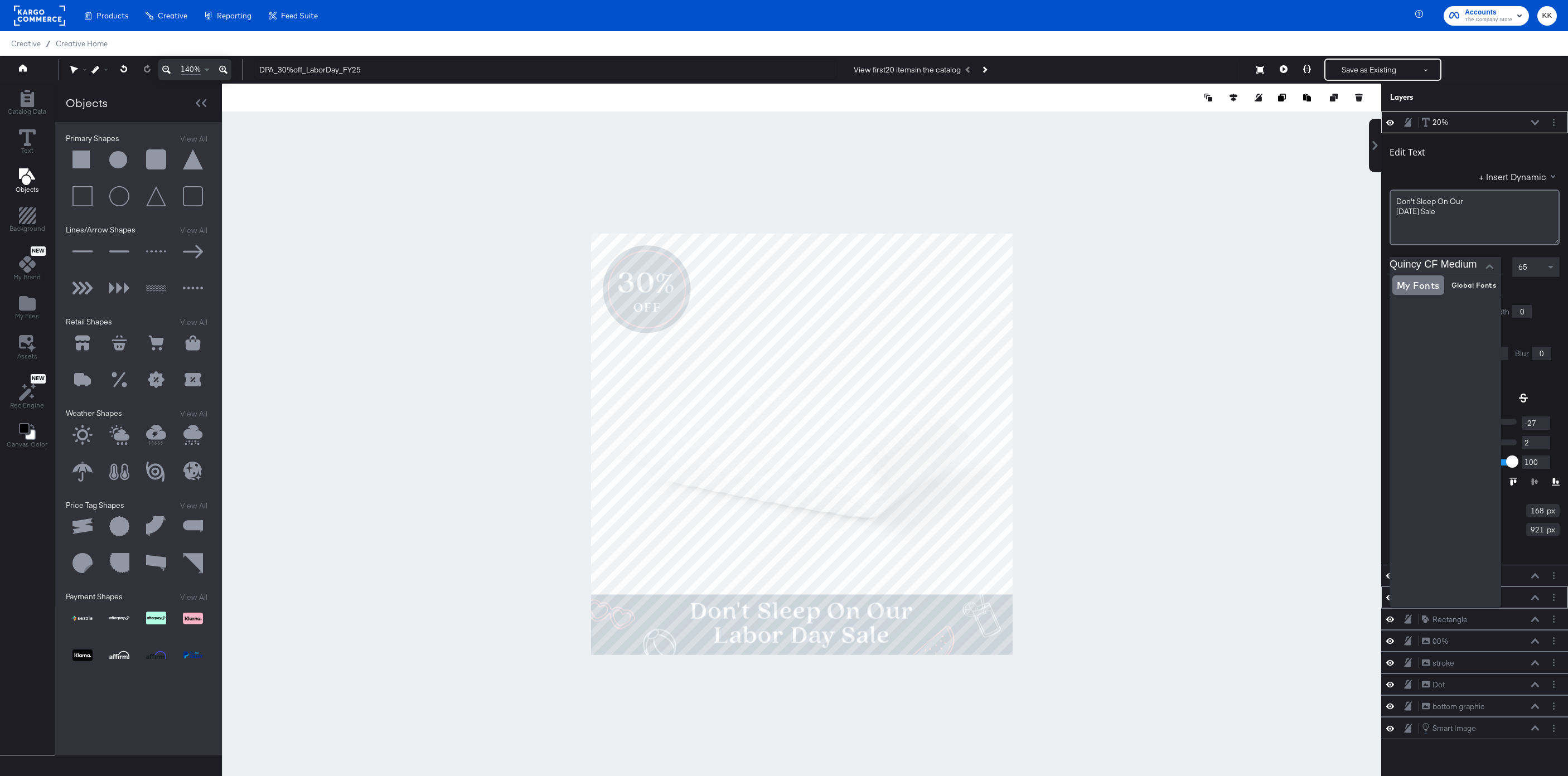
scroll to position [1570, 0]
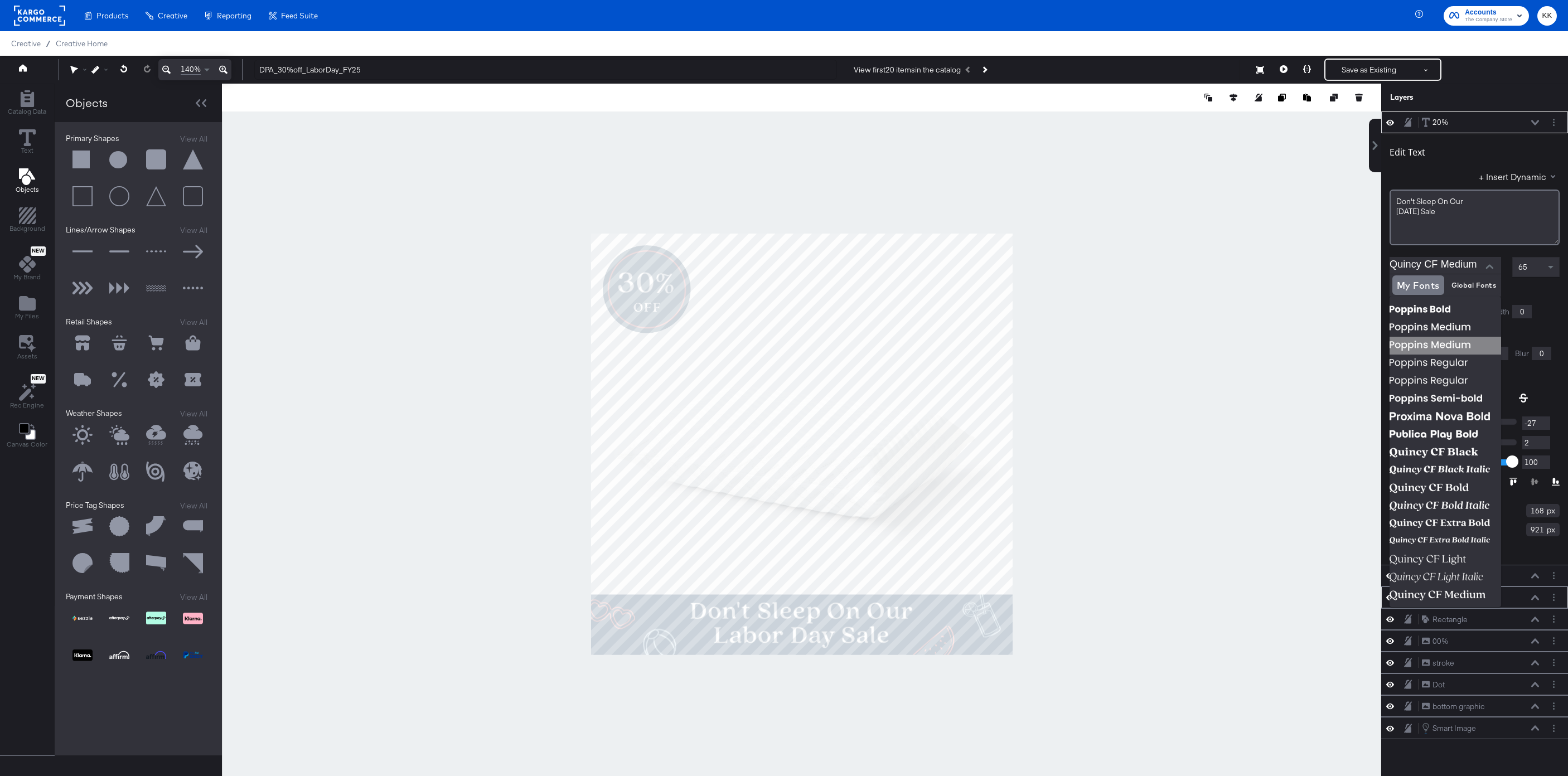
click at [1473, 340] on img at bounding box center [1445, 346] width 112 height 18
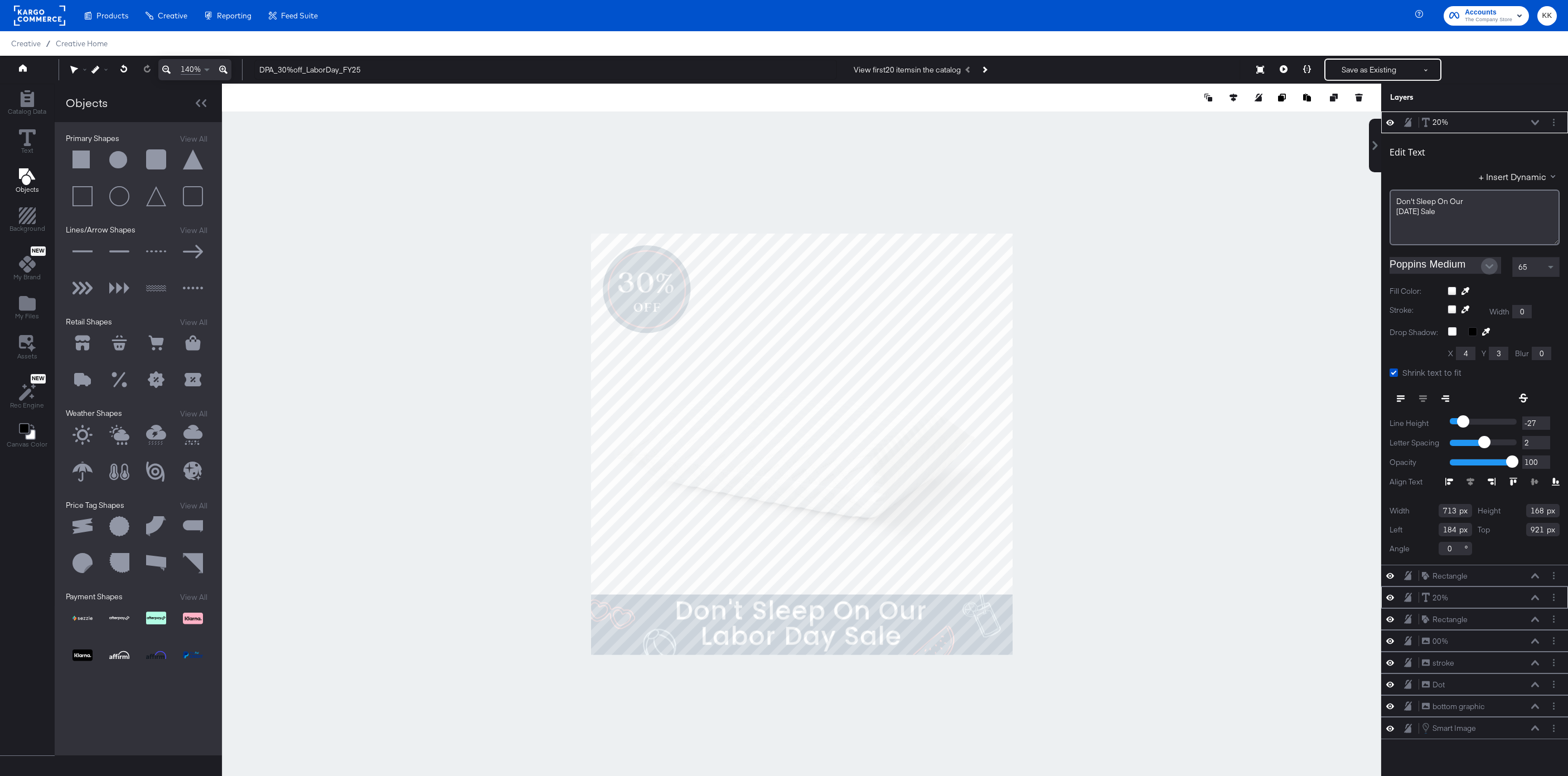
click at [1482, 268] on button "Open" at bounding box center [1489, 266] width 16 height 16
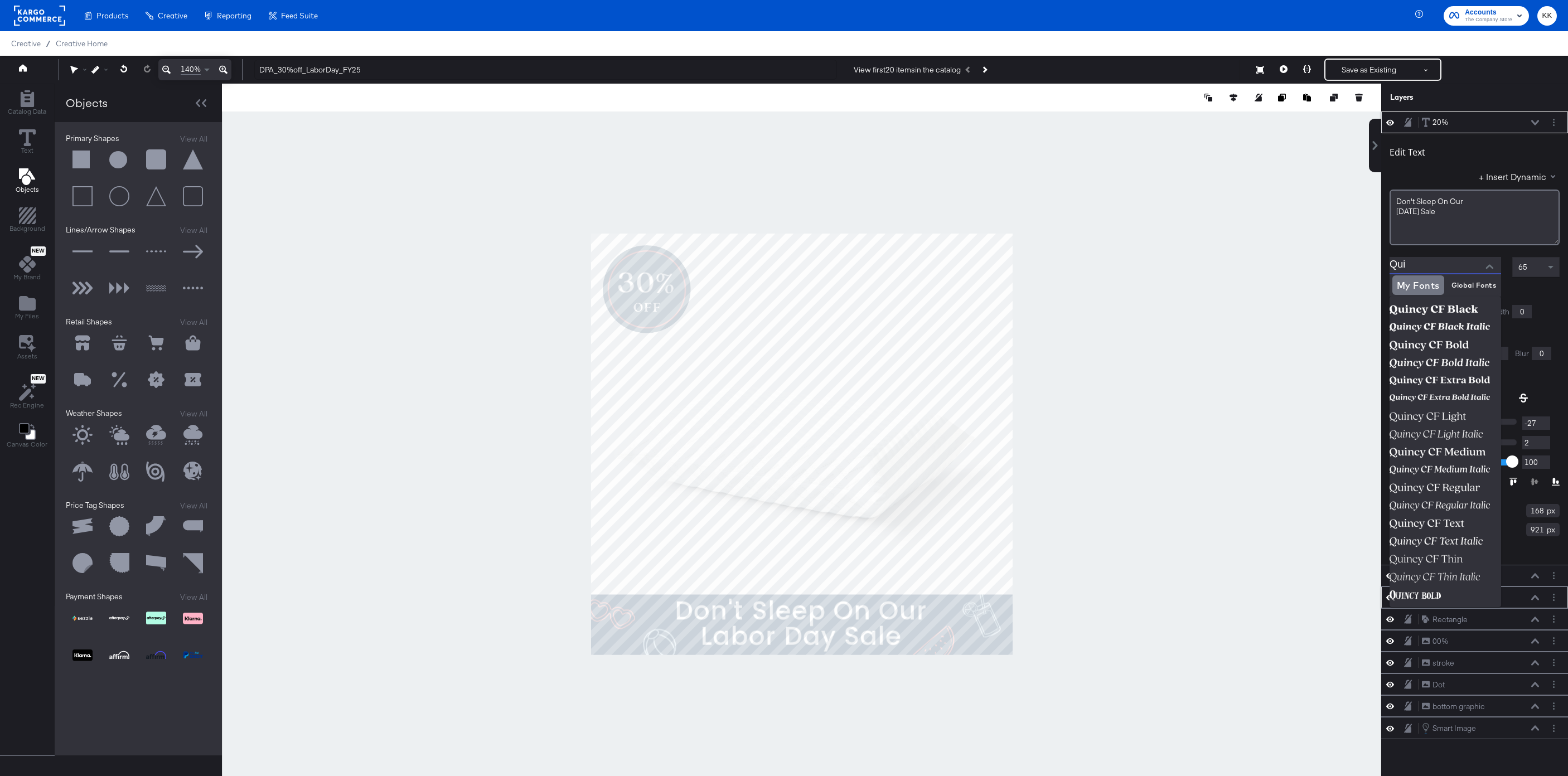
type input "Quic"
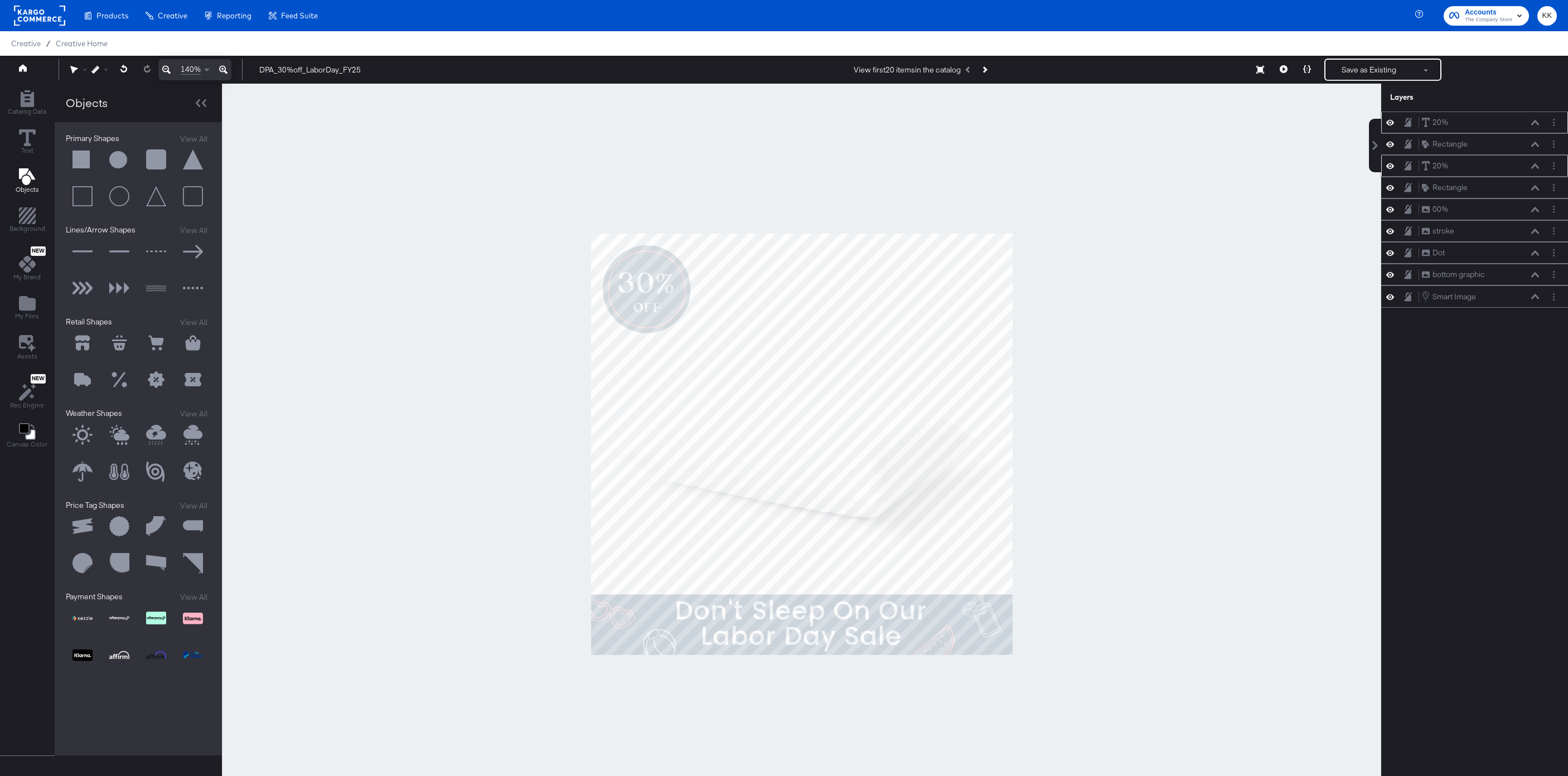
click at [1534, 121] on icon at bounding box center [1534, 122] width 8 height 5
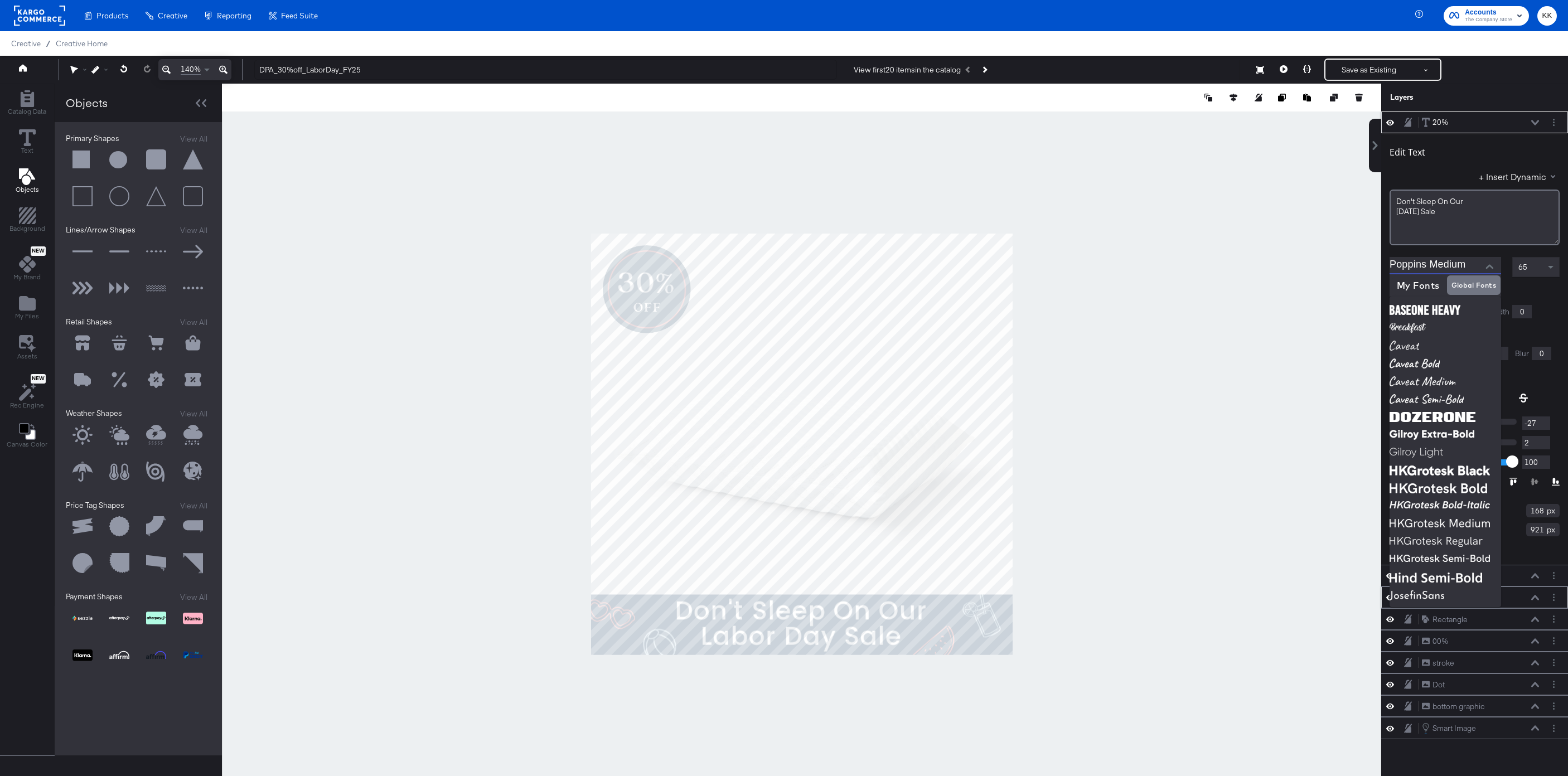
click at [1465, 264] on input "Poppins Medium" at bounding box center [1437, 265] width 95 height 16
click at [1424, 271] on input "Poppins Medium" at bounding box center [1437, 265] width 95 height 16
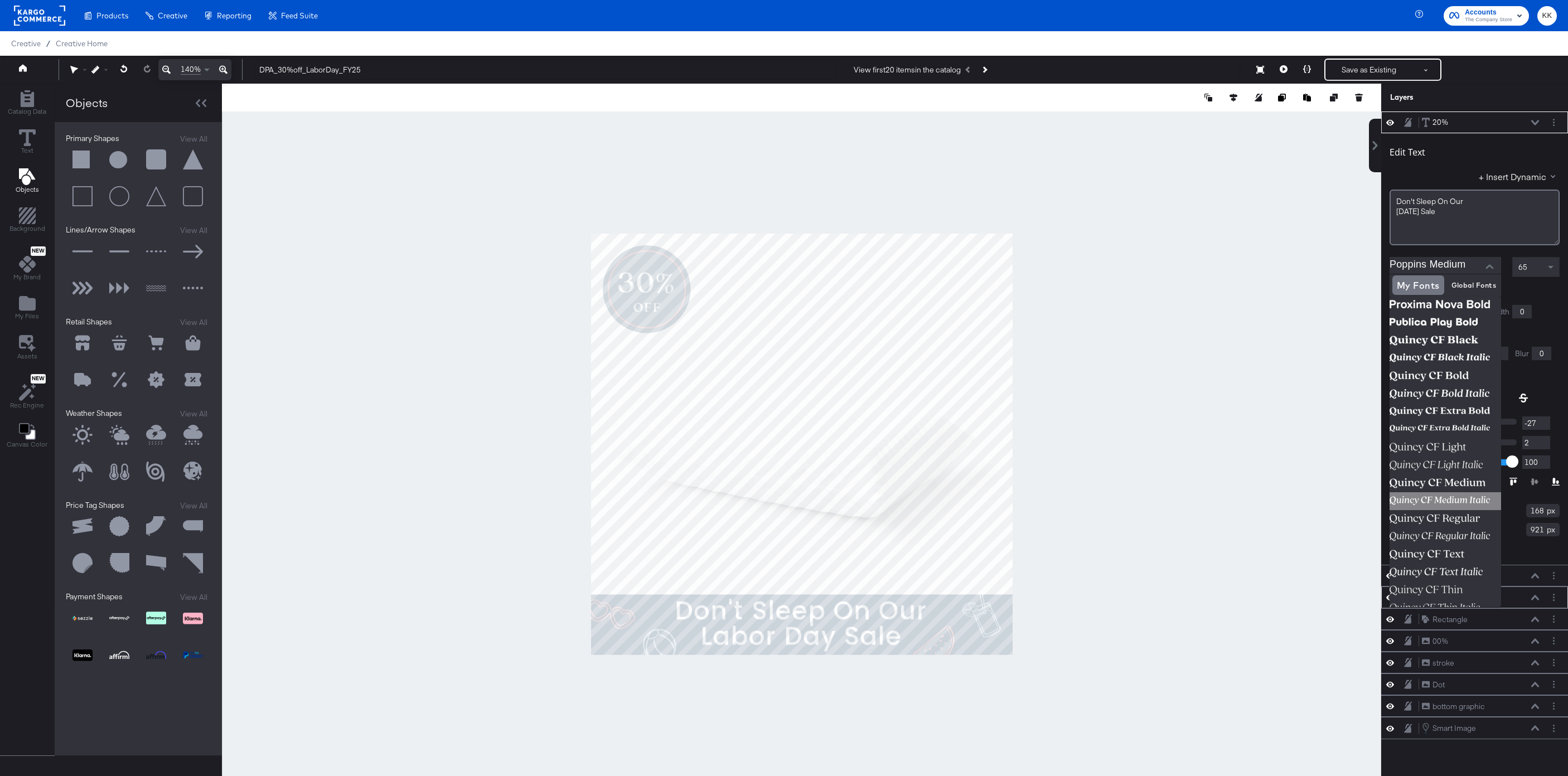
scroll to position [1675, 0]
click at [1457, 379] on img at bounding box center [1445, 383] width 112 height 18
type input "Quincy CF Bold"
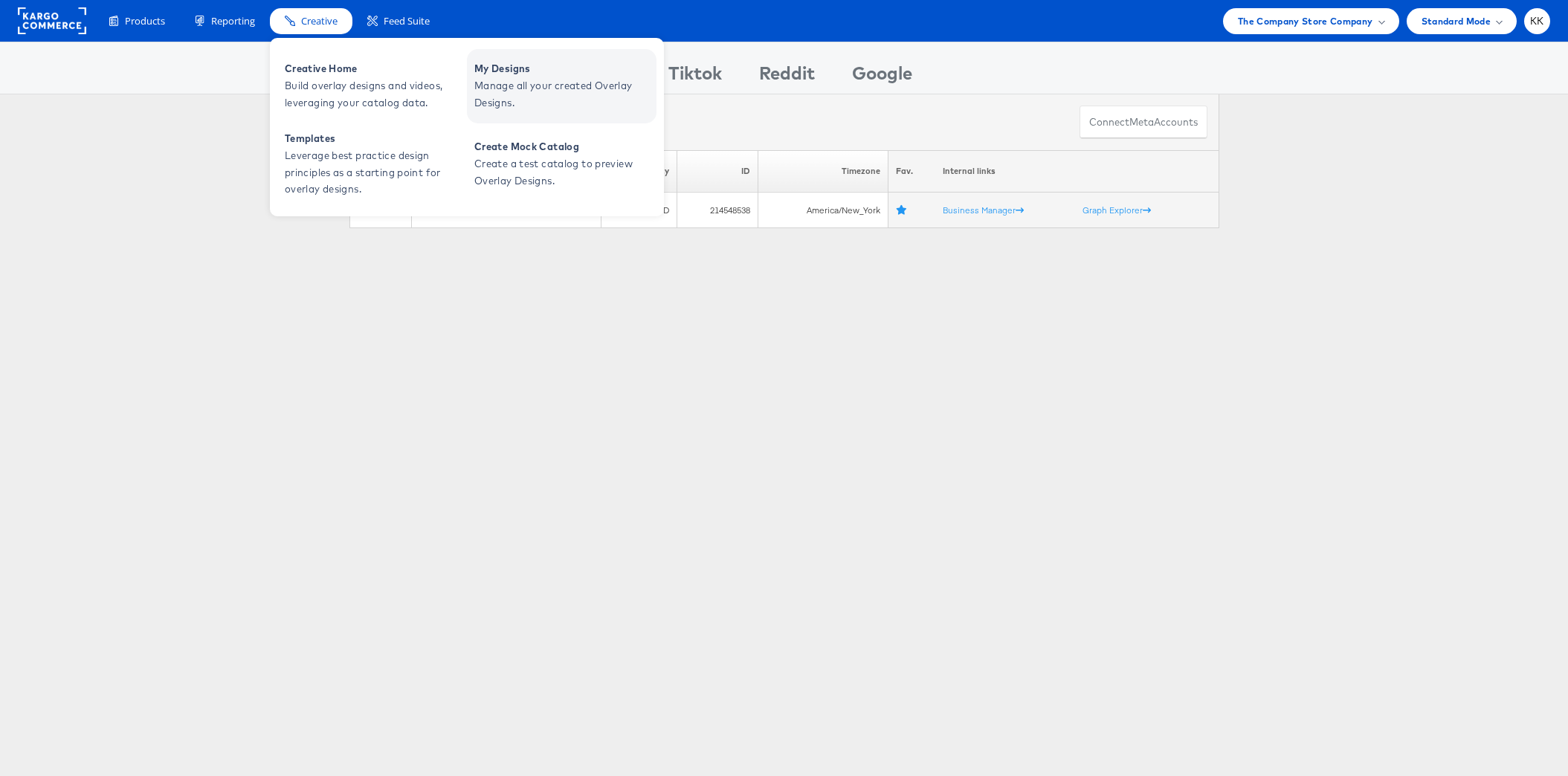
click at [521, 79] on span "Manage all your created Overlay Designs." at bounding box center [563, 94] width 178 height 34
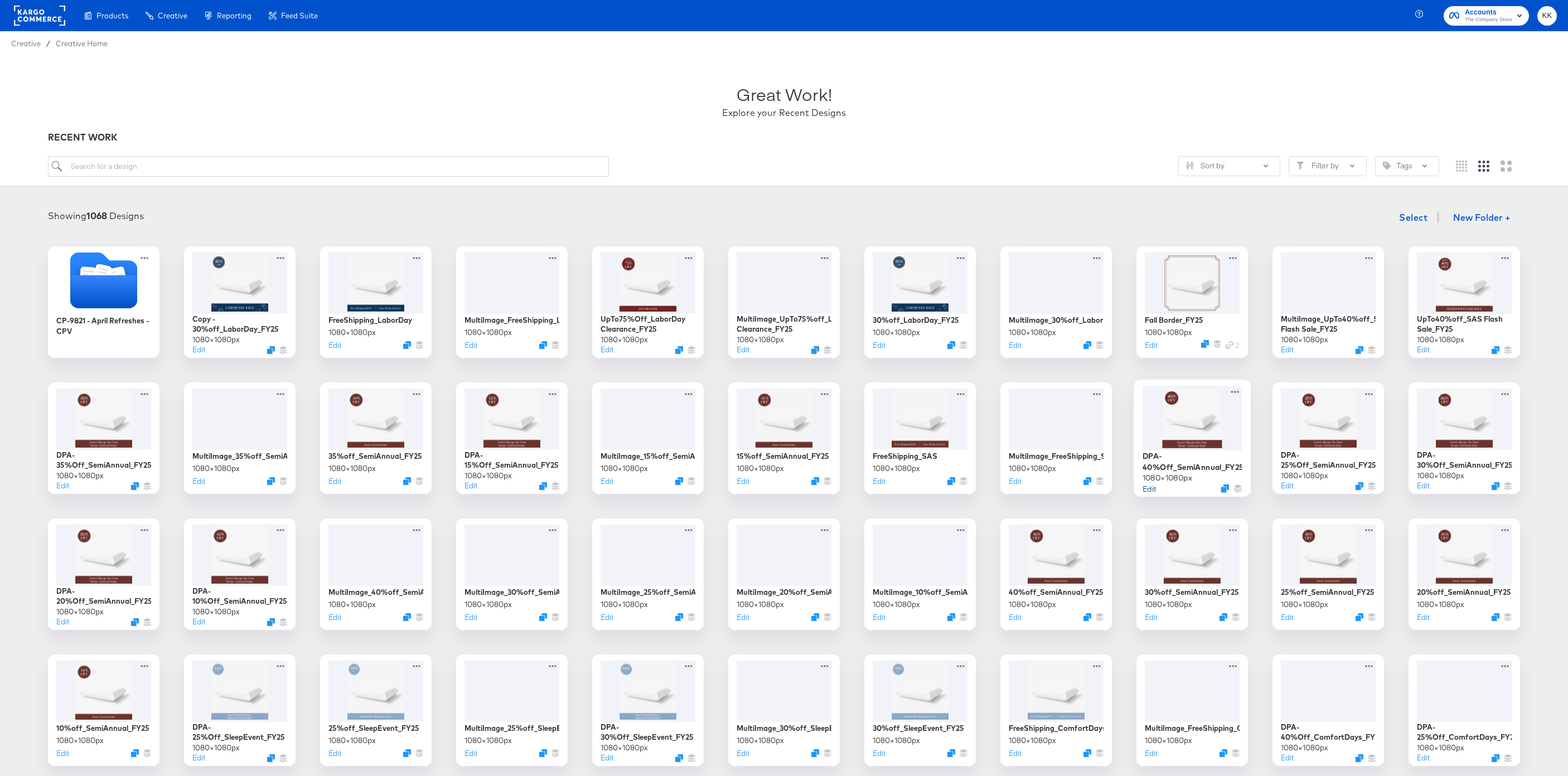
click at [1151, 490] on button "Edit" at bounding box center [1149, 488] width 14 height 10
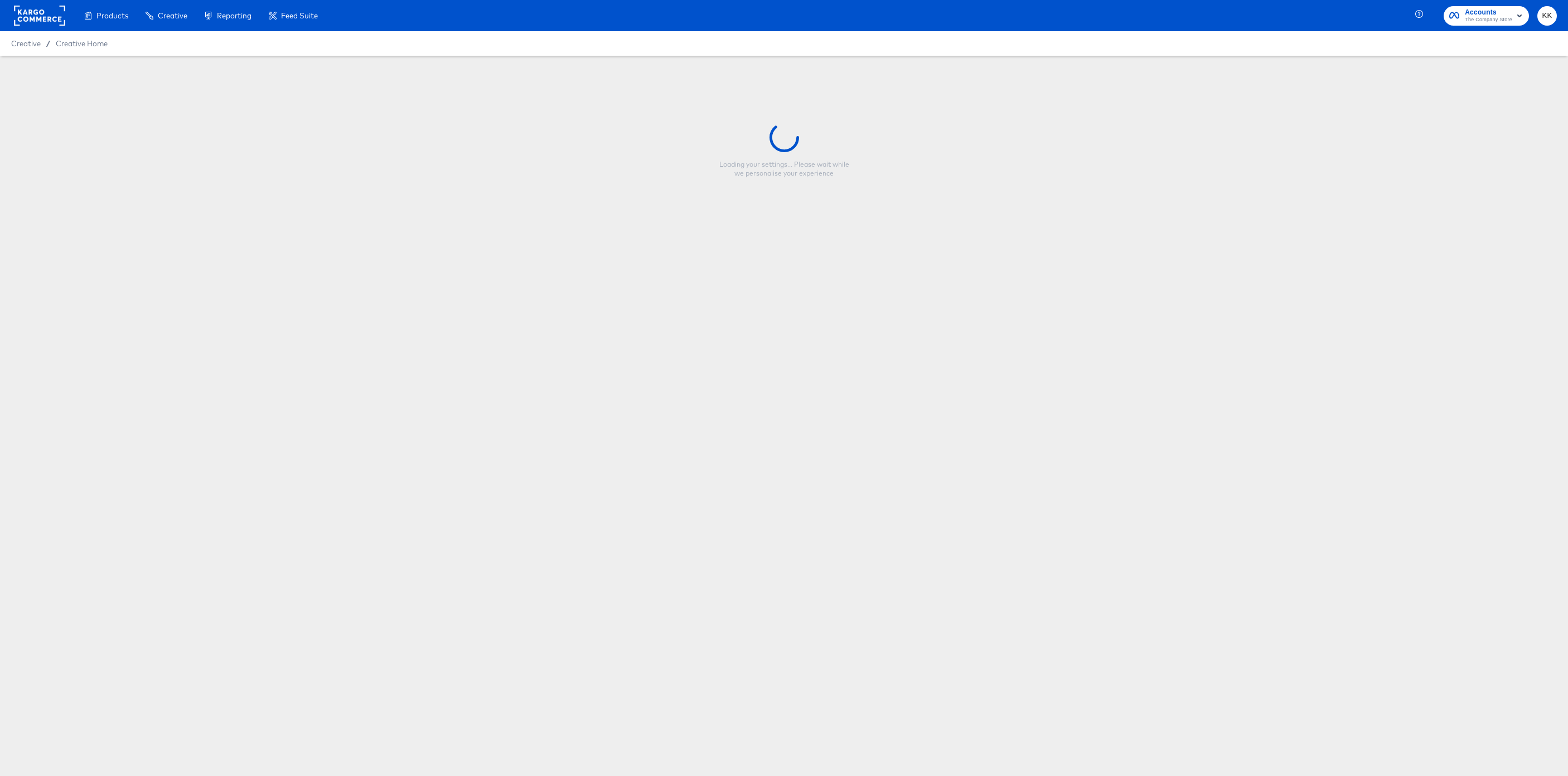
type input "DPA-40%Off_SemiAnnual_FY25"
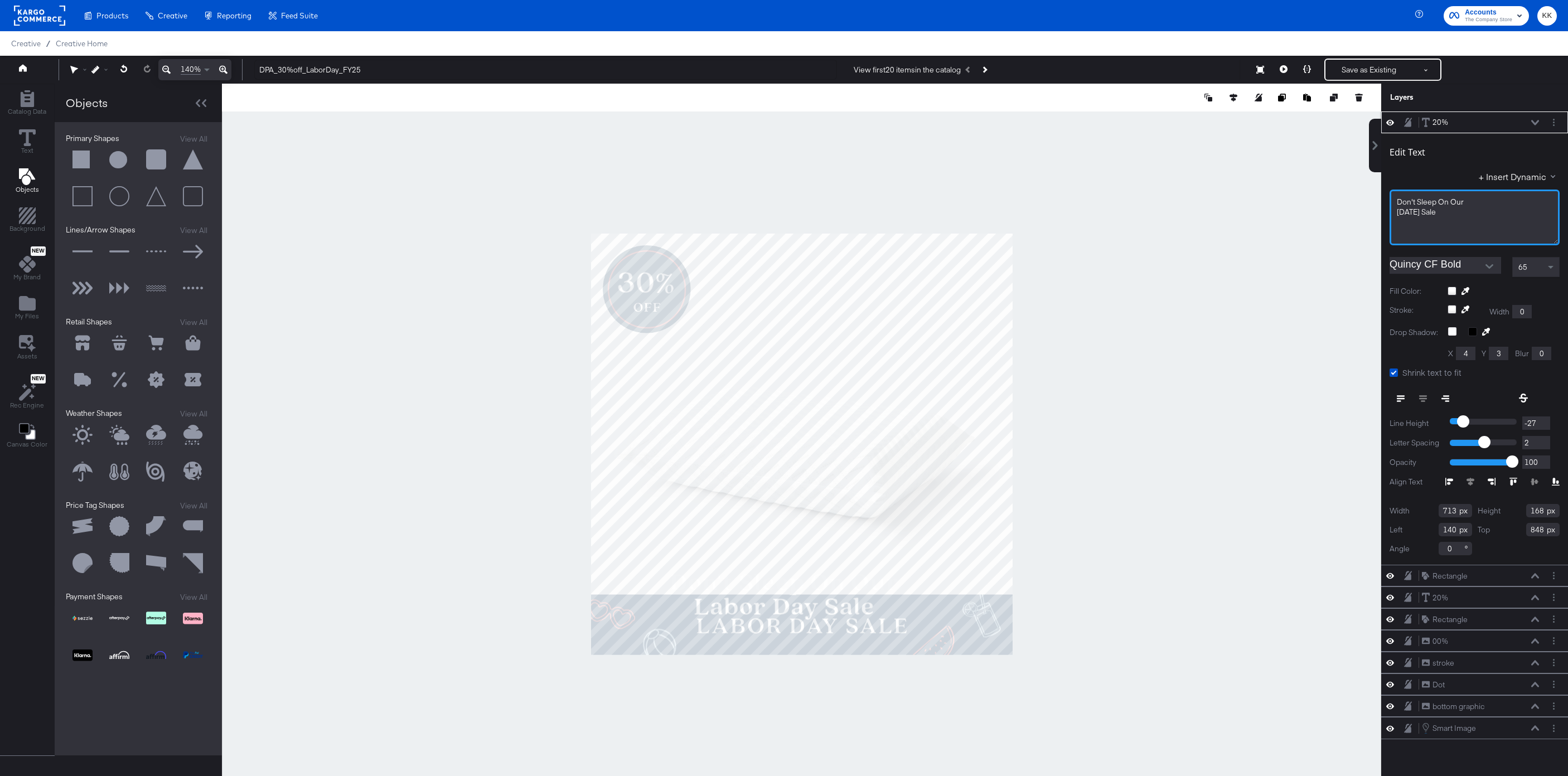
click at [1466, 213] on div "[DATE] Sale" at bounding box center [1474, 212] width 155 height 10
drag, startPoint x: 1466, startPoint y: 211, endPoint x: 1368, endPoint y: 201, distance: 98.5
click at [1368, 201] on div "20% 20% Edit Text + Insert Dynamic Don't ﻿Sleep On Our [DATE] Sale Quincy CF Bo…" at bounding box center [1467, 449] width 201 height 676
type input "113"
type input "887"
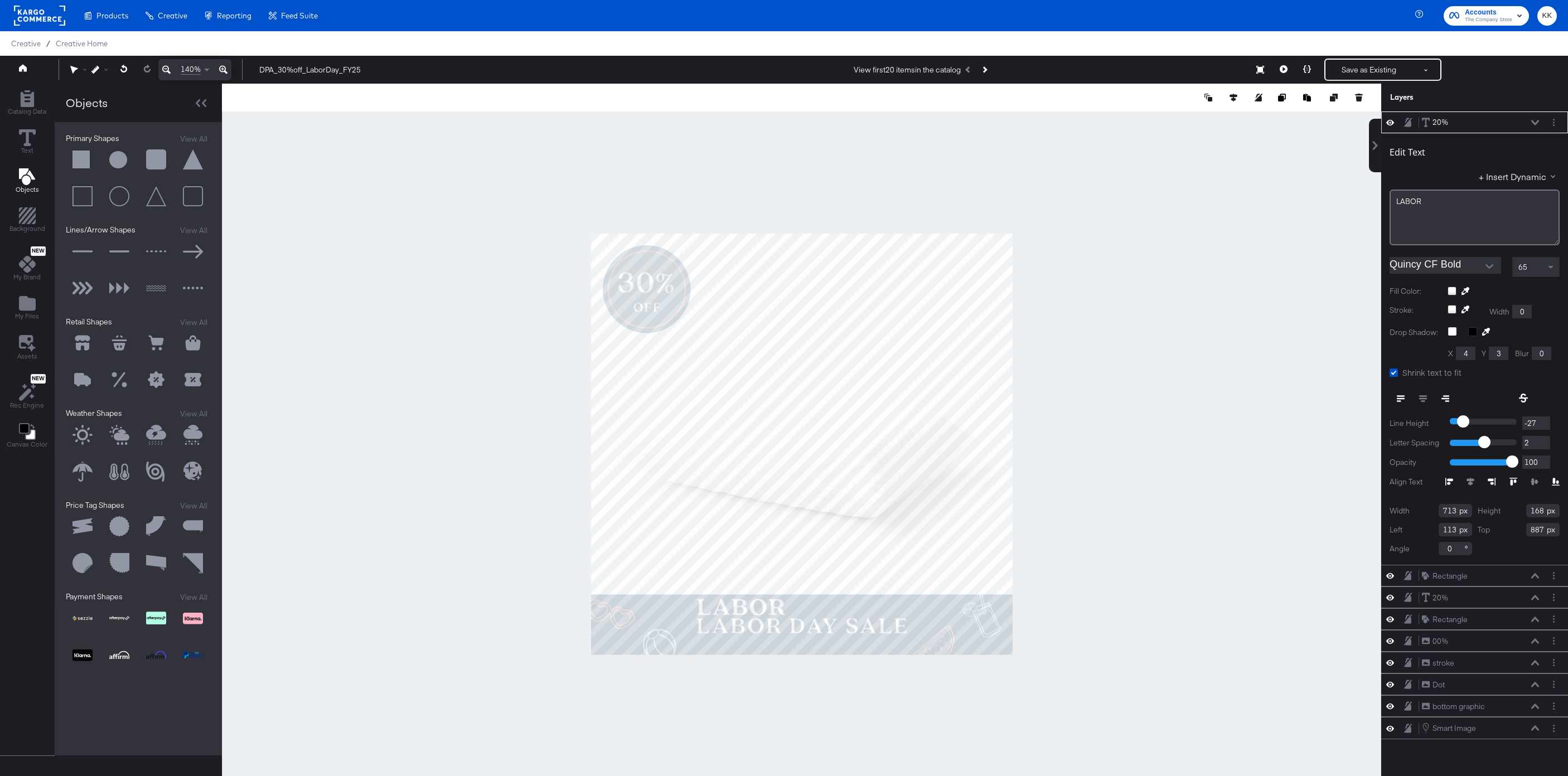
type input "30"
type input "875"
click at [1498, 265] on div at bounding box center [1489, 266] width 23 height 16
click at [1489, 265] on icon "Open" at bounding box center [1489, 266] width 8 height 8
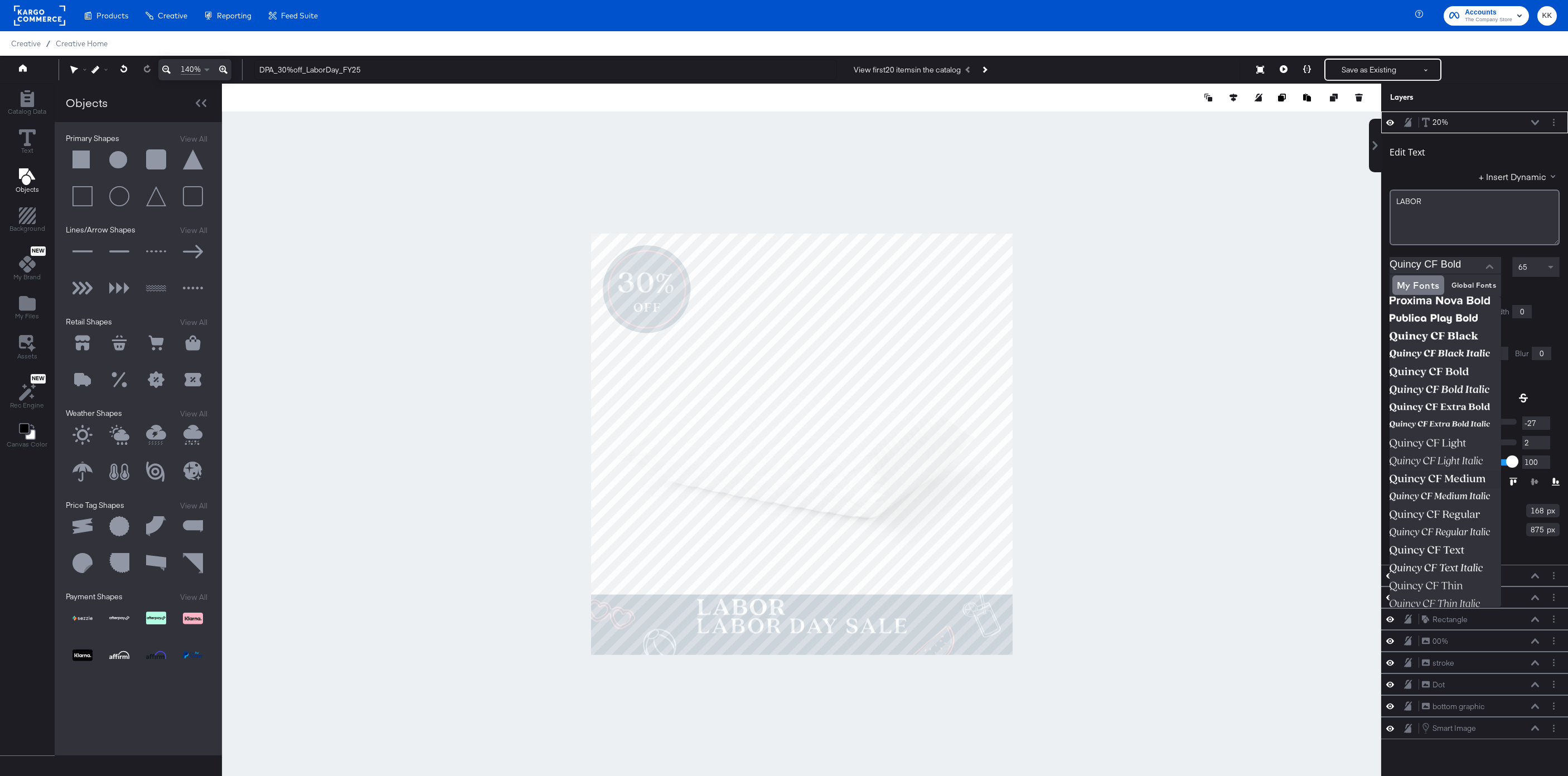
scroll to position [1683, 0]
click at [1458, 334] on img at bounding box center [1445, 340] width 112 height 18
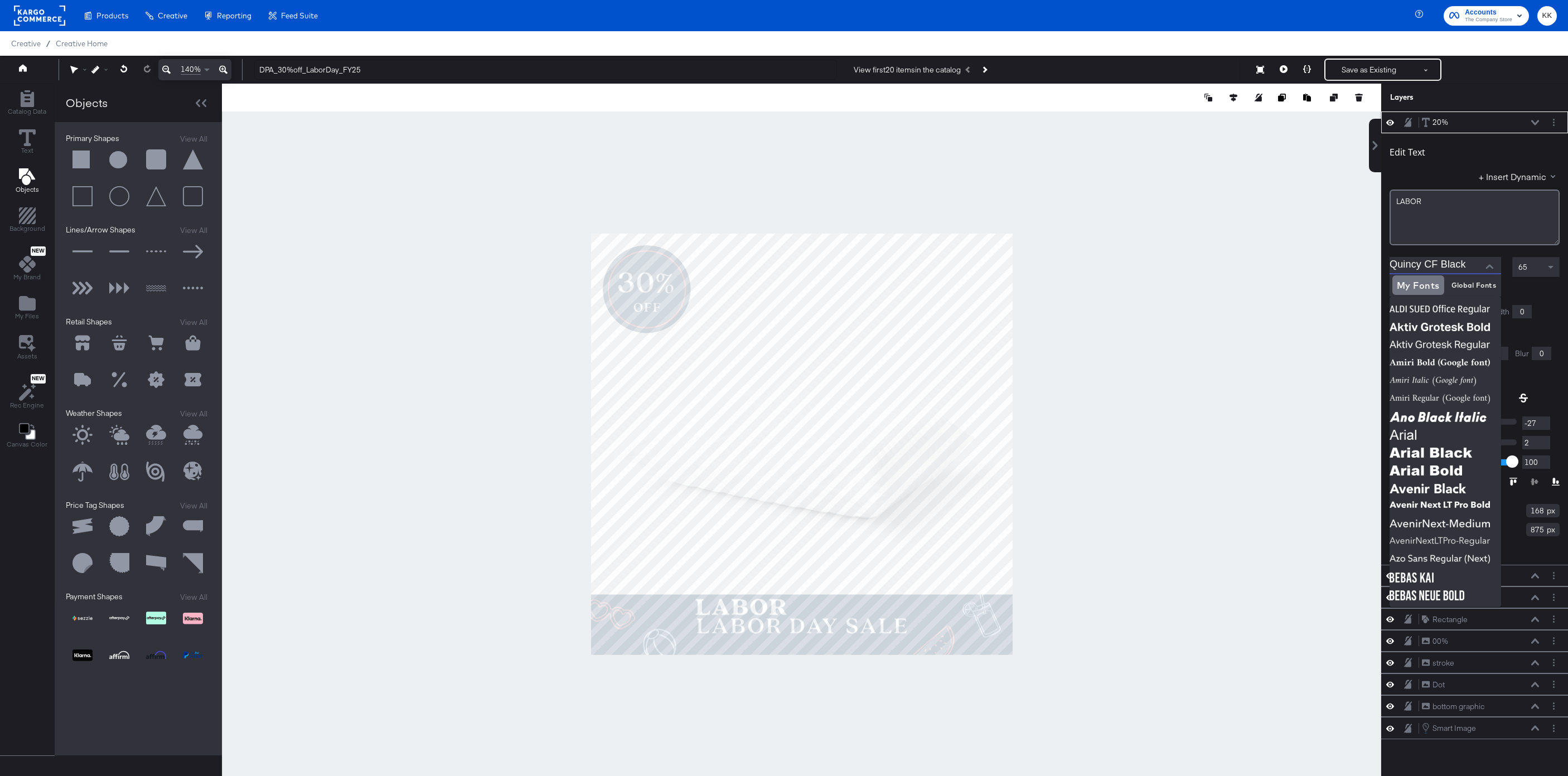
click at [1471, 265] on input "Quincy CF Black" at bounding box center [1437, 265] width 95 height 16
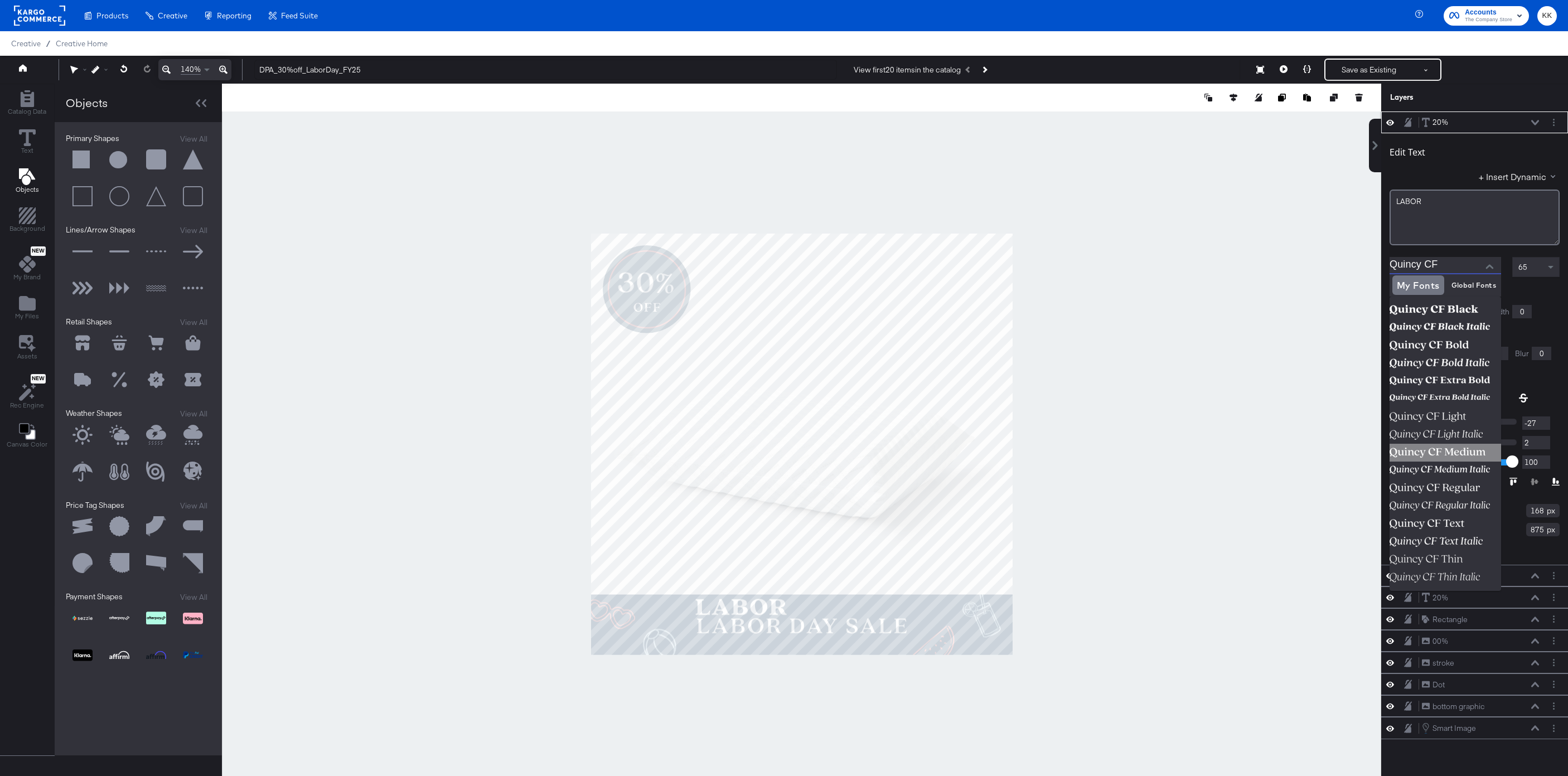
click at [1465, 445] on img at bounding box center [1445, 453] width 112 height 18
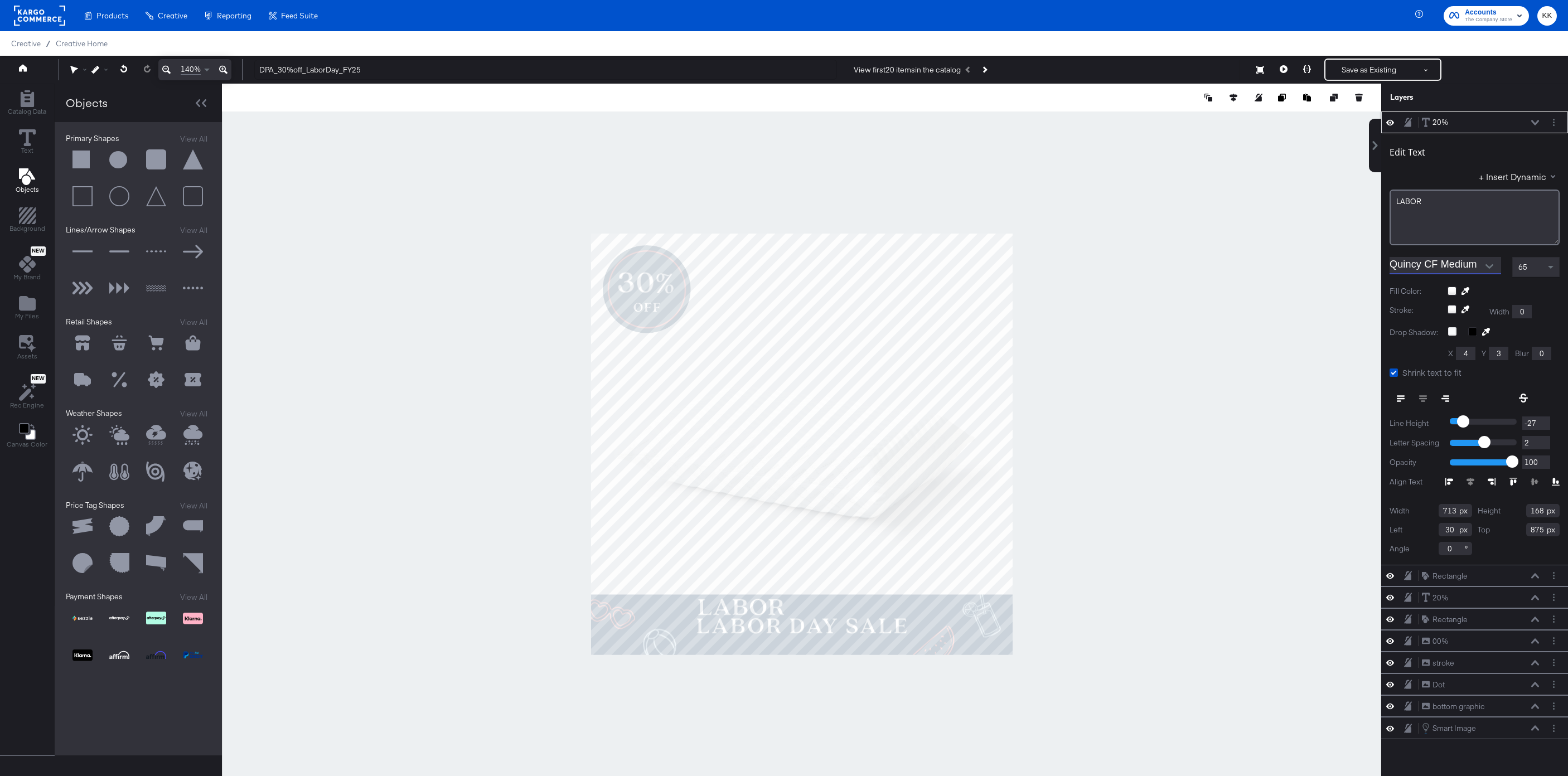
type input "Quincy CF Medium"
click at [1534, 262] on div "65" at bounding box center [1536, 267] width 47 height 19
click at [1534, 268] on div "65" at bounding box center [1536, 267] width 47 height 19
click at [1528, 268] on div "65" at bounding box center [1536, 267] width 47 height 19
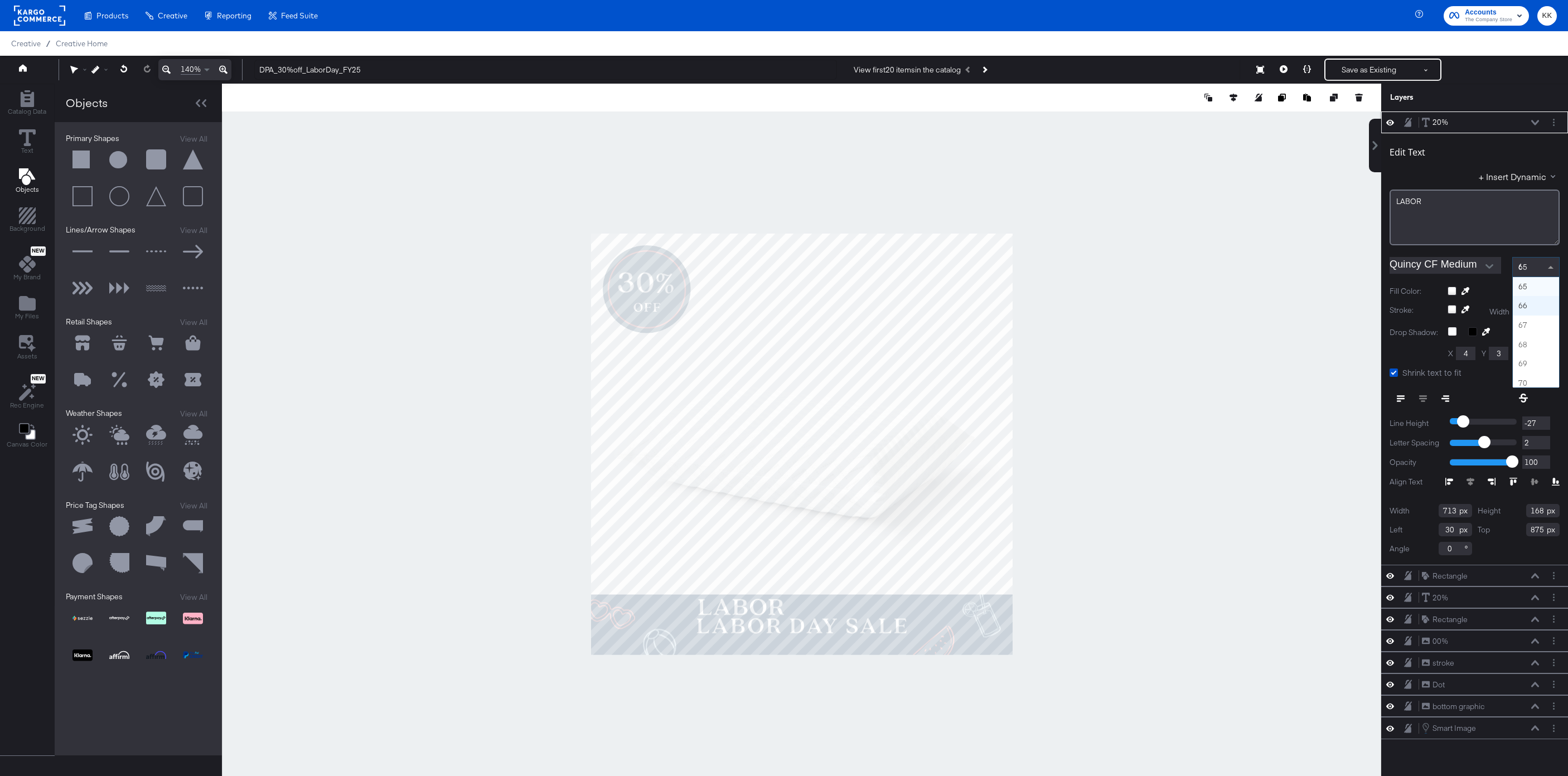
type input "60"
type input "11"
type input "790"
type input "-17"
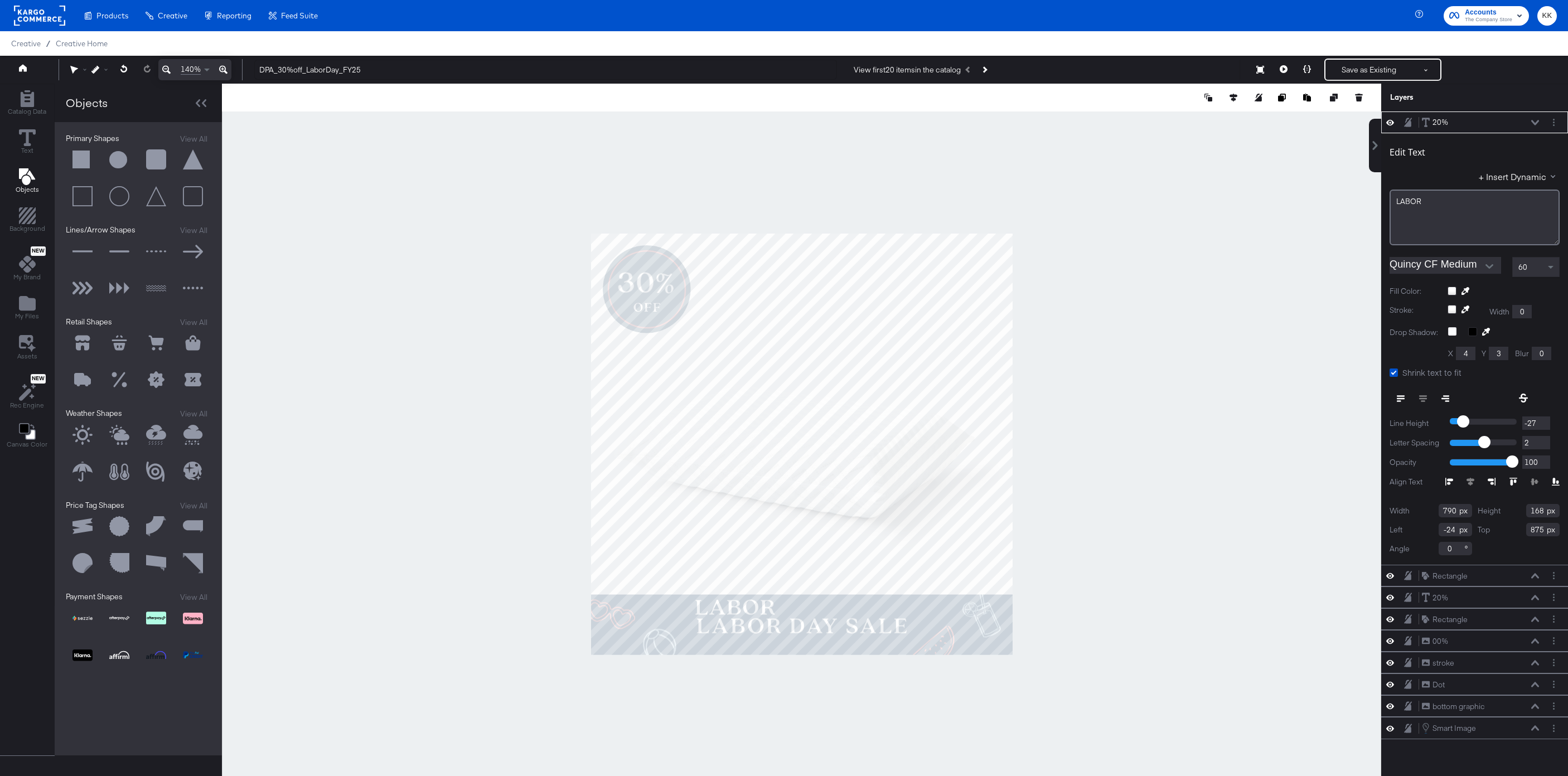
type input "757"
drag, startPoint x: 1428, startPoint y: 203, endPoint x: 1334, endPoint y: 203, distance: 94.0
click at [1334, 112] on div "Catalog Data Text Objects Background New My Brand My Files Assets New Rec Engin…" at bounding box center [784, 97] width 1568 height 28
